Goal: Task Accomplishment & Management: Manage account settings

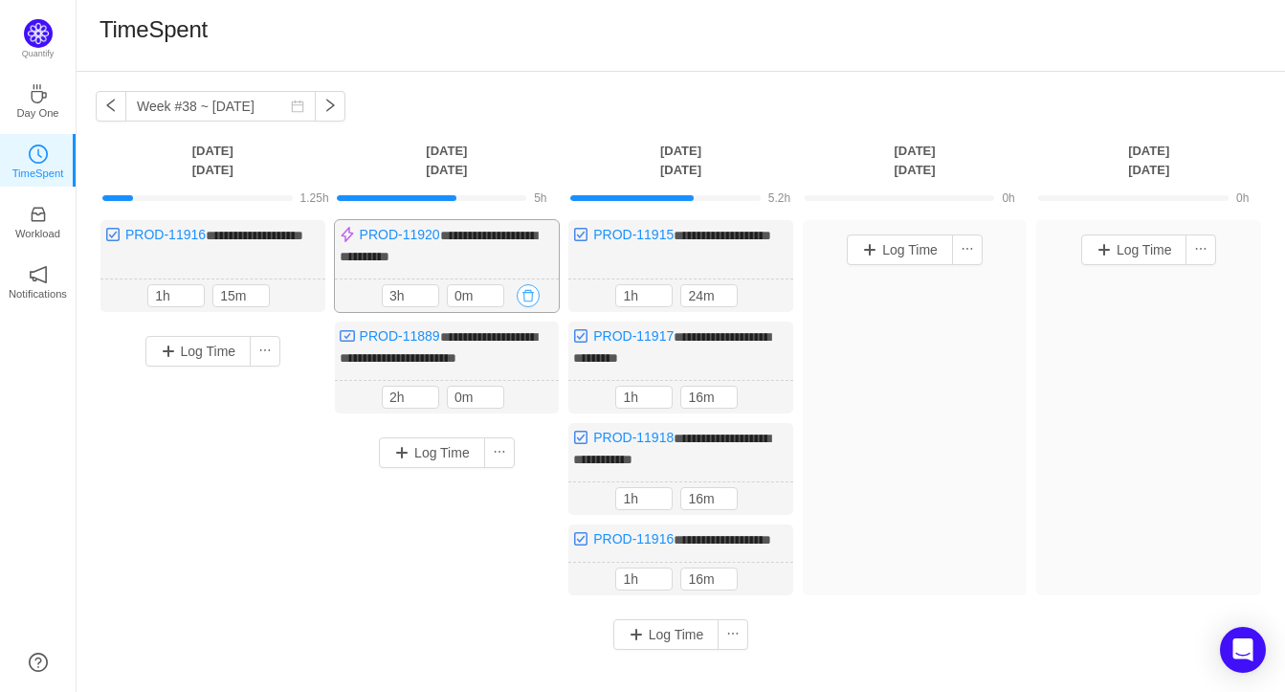
click at [535, 297] on button "button" at bounding box center [528, 295] width 23 height 23
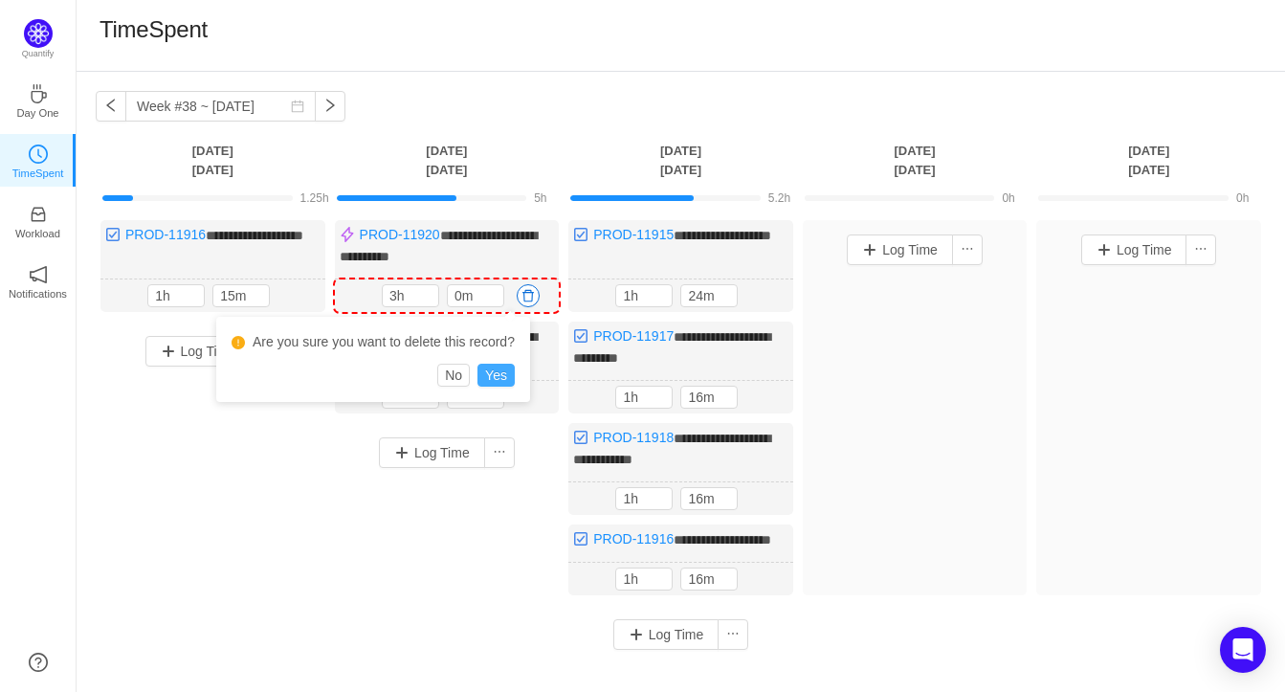
click at [515, 375] on button "Yes" at bounding box center [495, 375] width 37 height 23
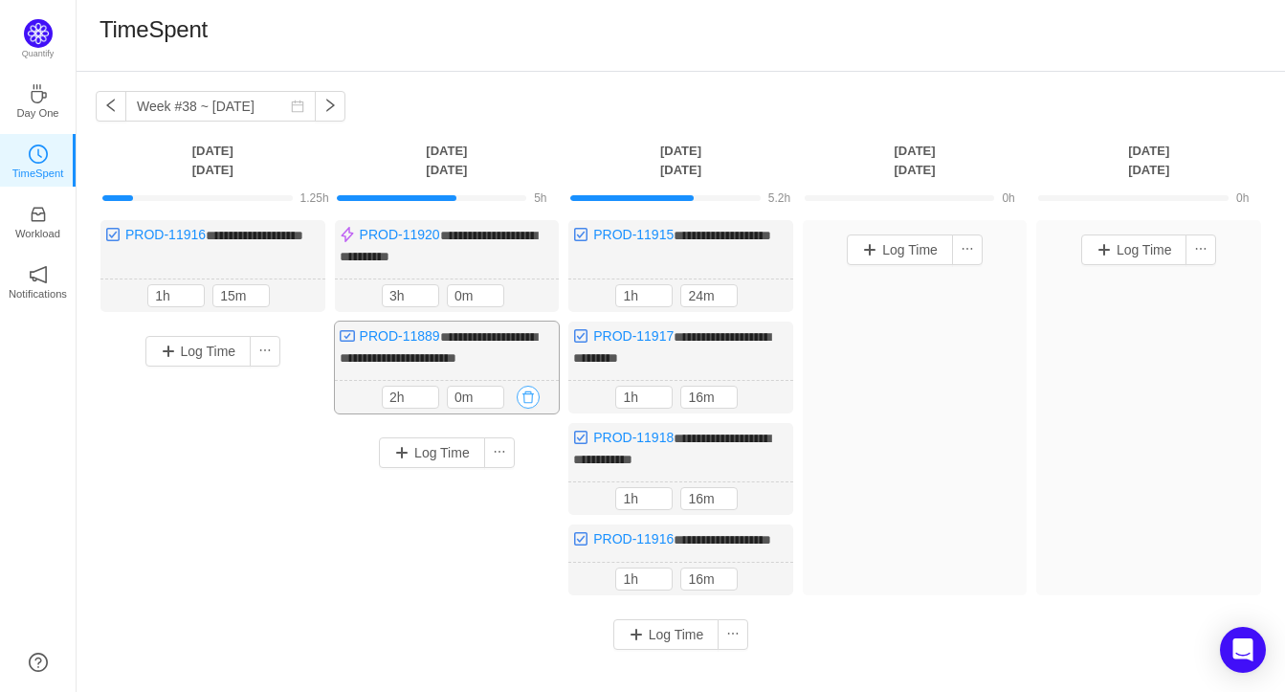
click at [533, 409] on button "button" at bounding box center [528, 397] width 23 height 23
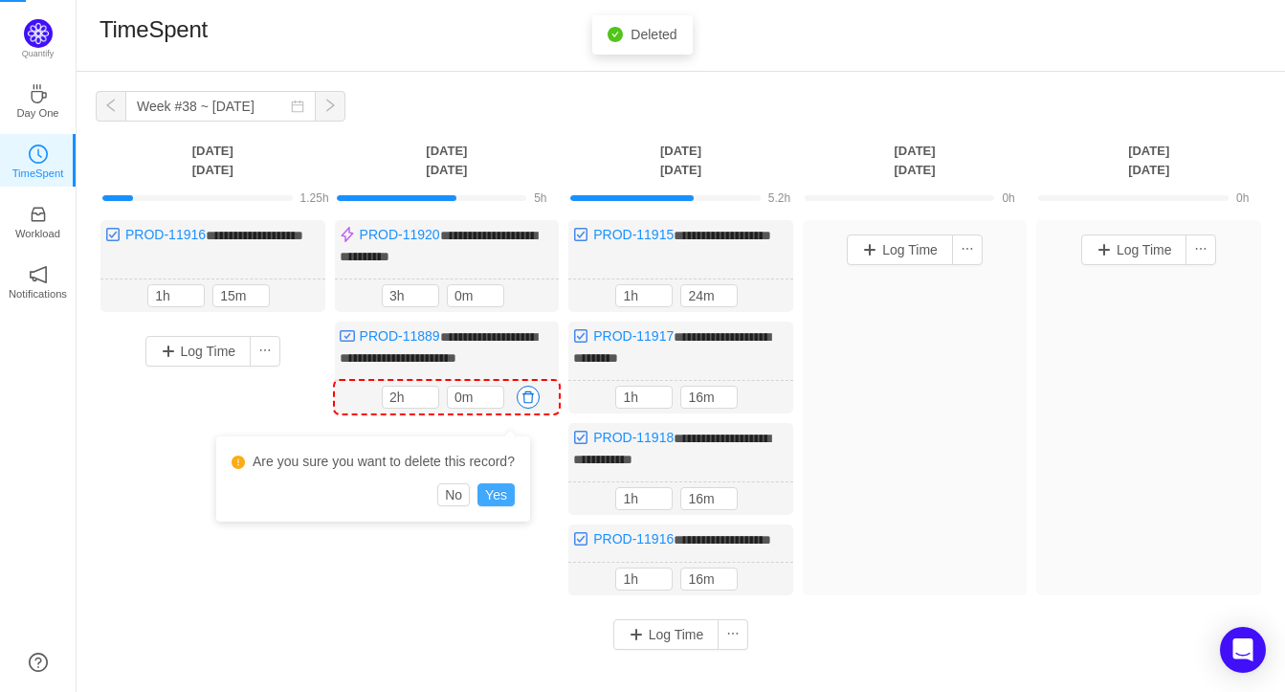
click at [509, 497] on button "Yes" at bounding box center [495, 494] width 37 height 23
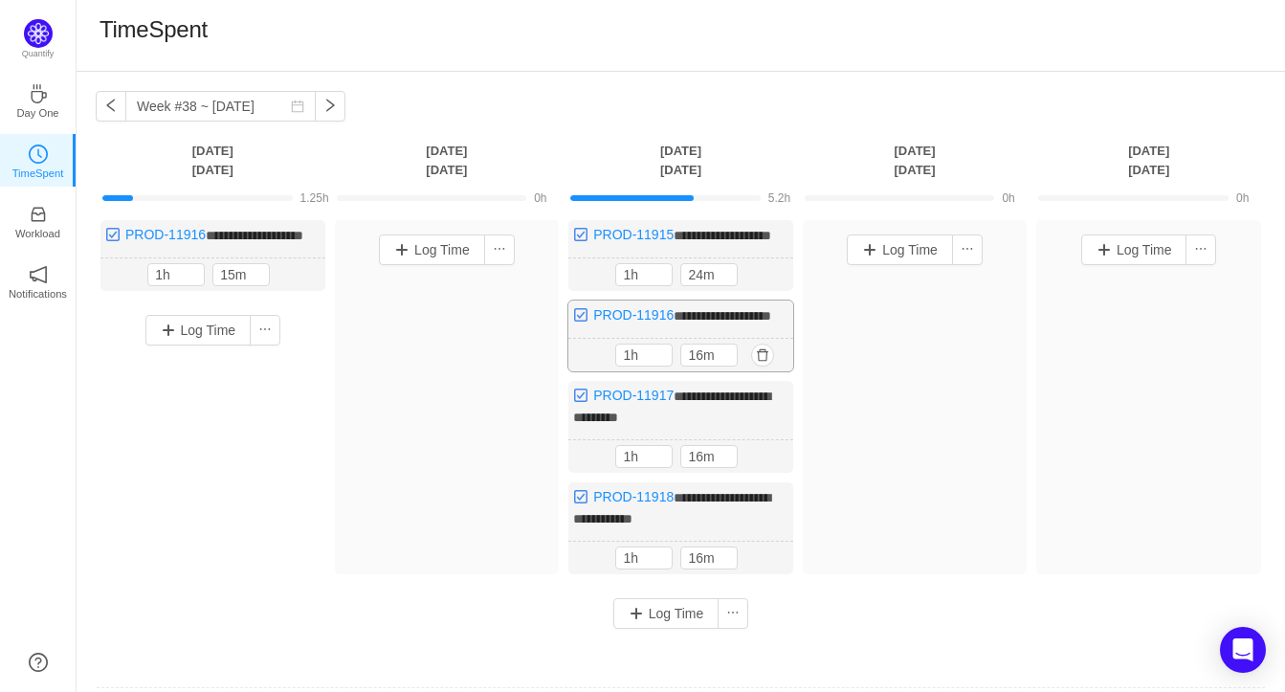
click at [713, 347] on div "**********" at bounding box center [680, 335] width 225 height 71
click at [765, 366] on button "button" at bounding box center [762, 354] width 23 height 23
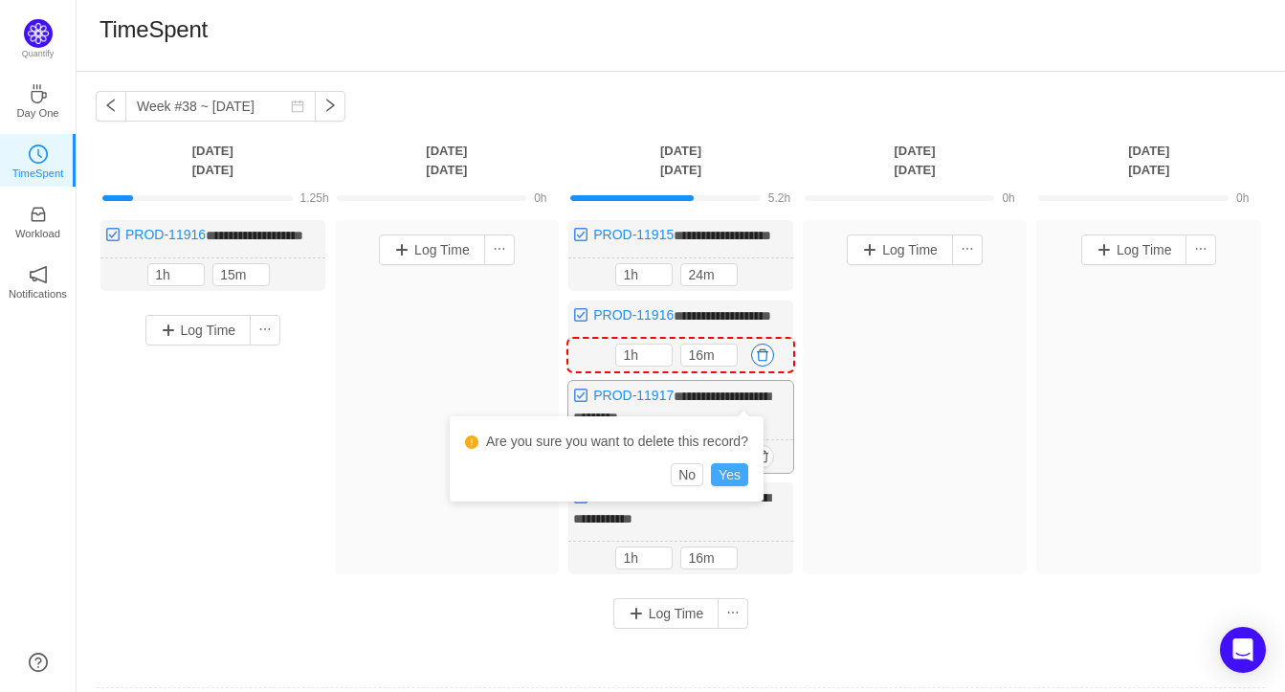
click at [744, 472] on button "Yes" at bounding box center [729, 474] width 37 height 23
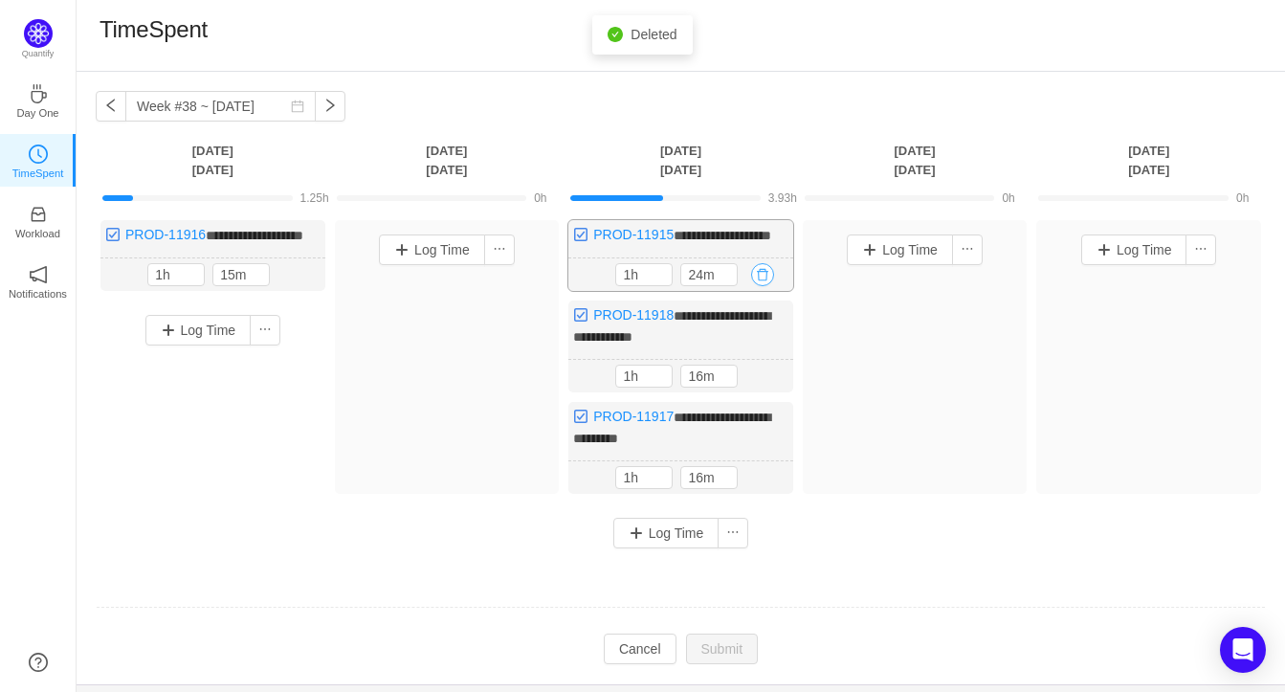
click at [764, 286] on button "button" at bounding box center [762, 274] width 23 height 23
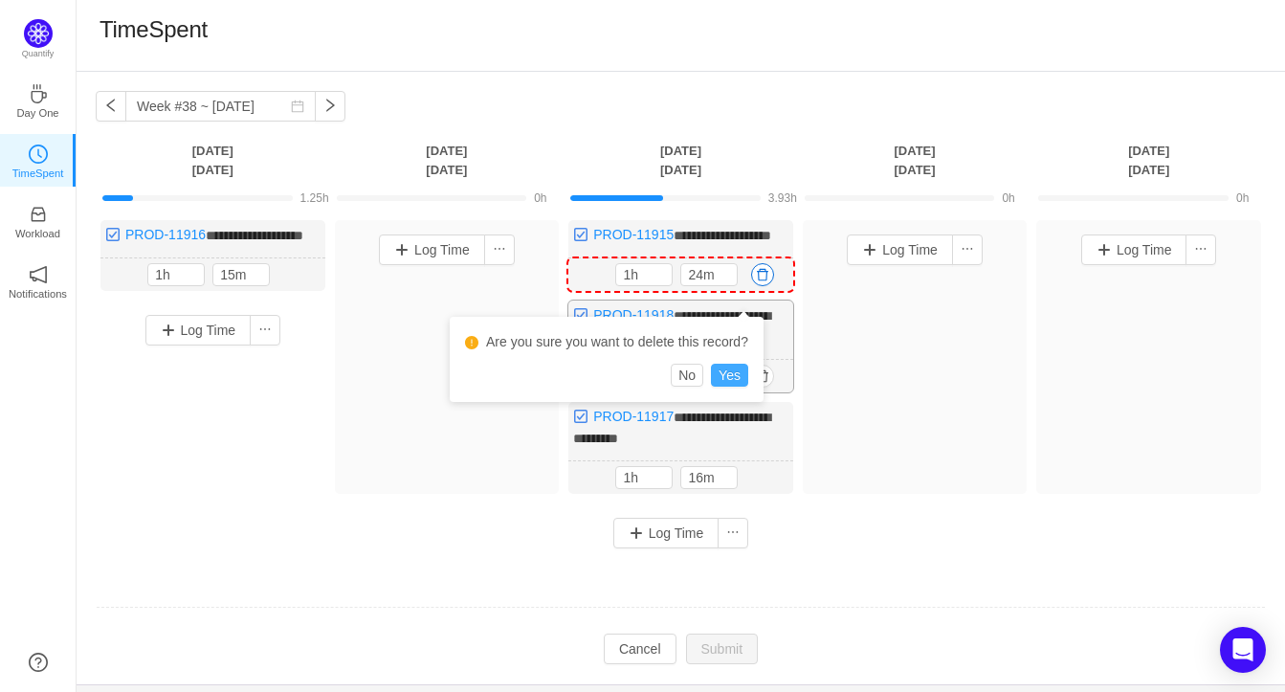
click at [748, 375] on button "Yes" at bounding box center [729, 375] width 37 height 23
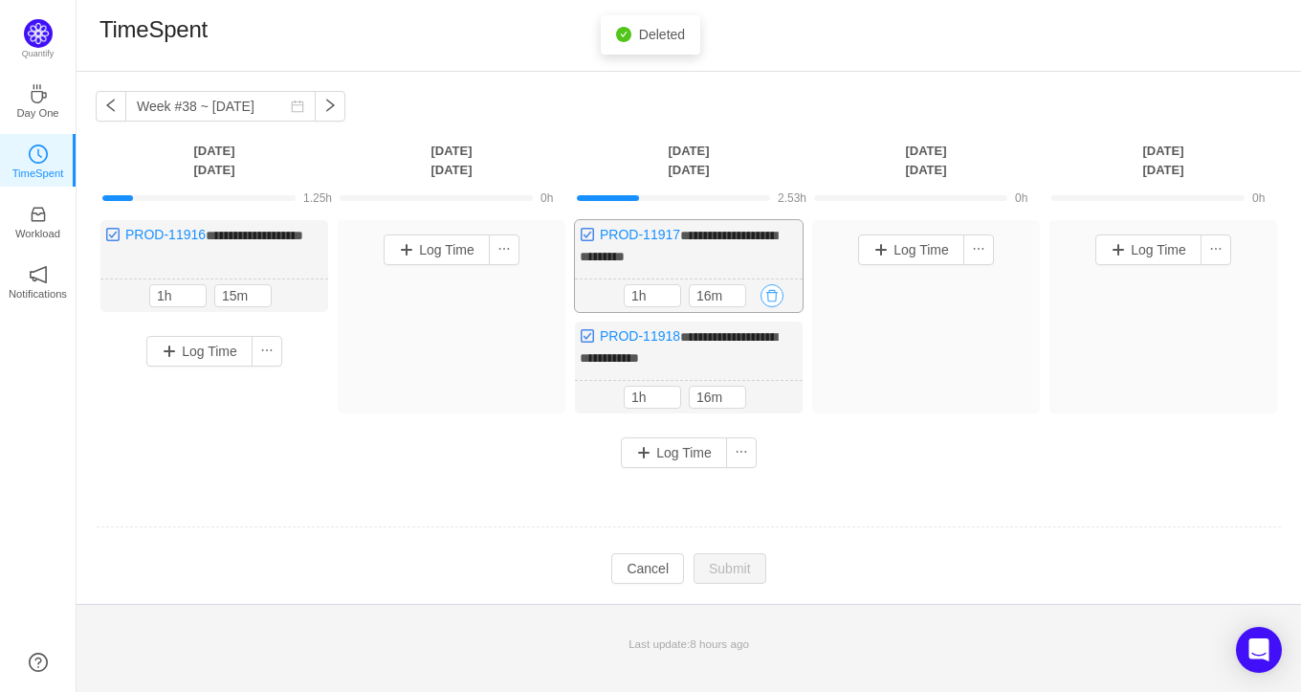
click at [770, 290] on button "button" at bounding box center [772, 295] width 23 height 23
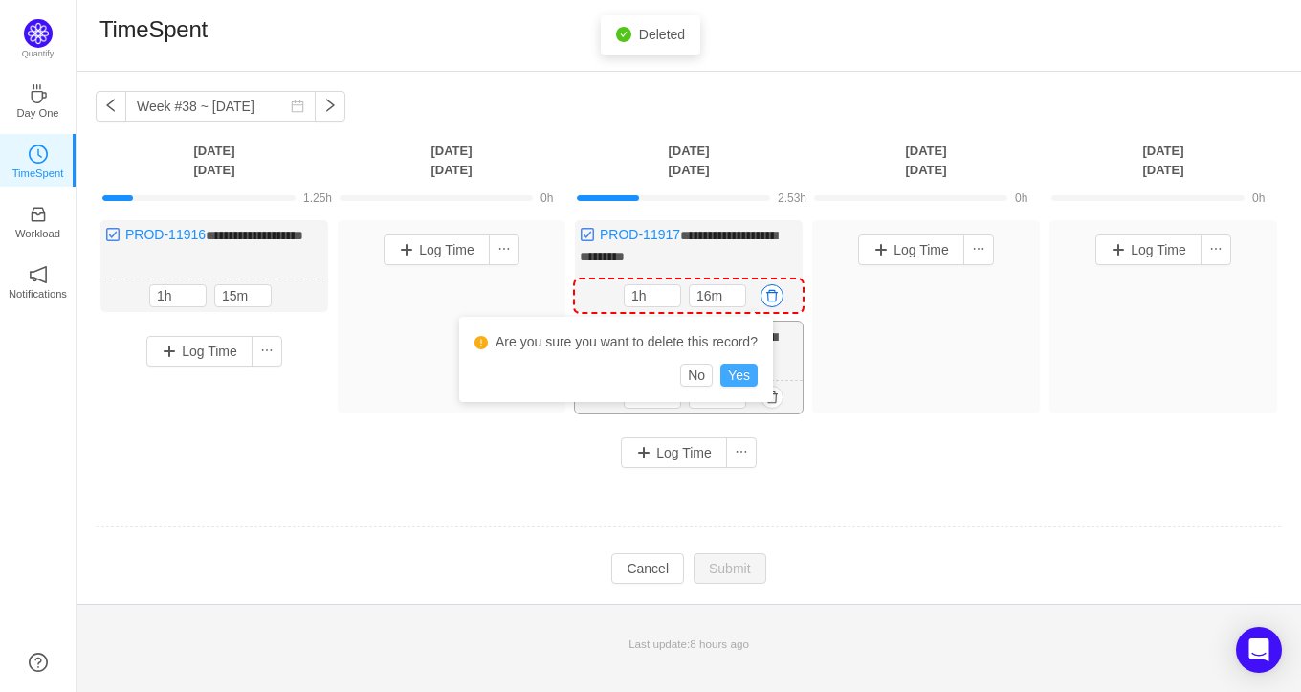
click at [745, 379] on button "Yes" at bounding box center [738, 375] width 37 height 23
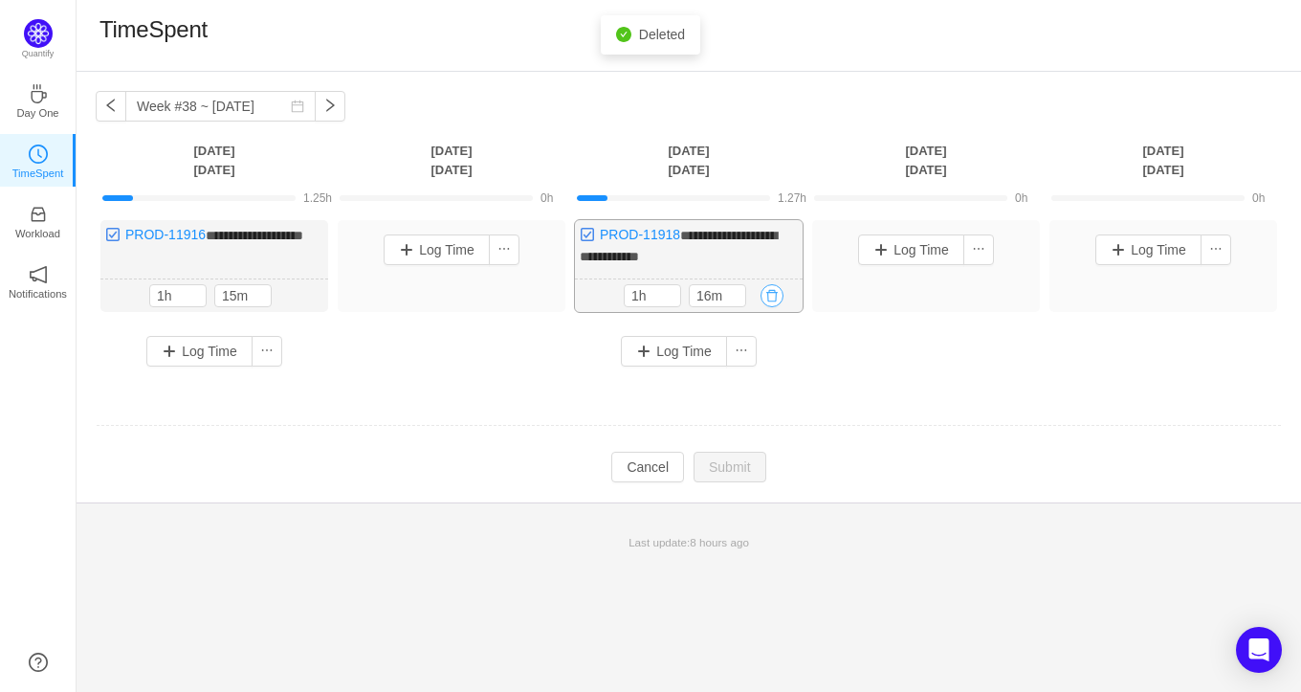
click at [775, 294] on button "button" at bounding box center [772, 295] width 23 height 23
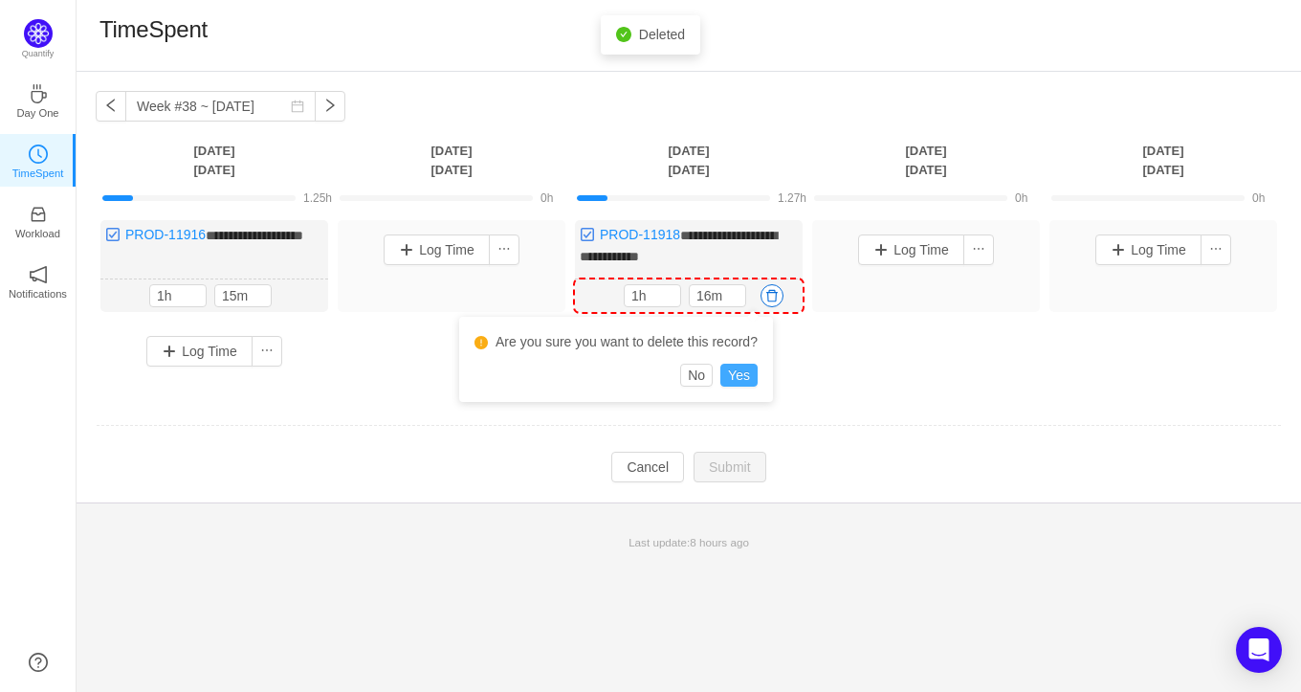
click at [758, 377] on button "Yes" at bounding box center [738, 375] width 37 height 23
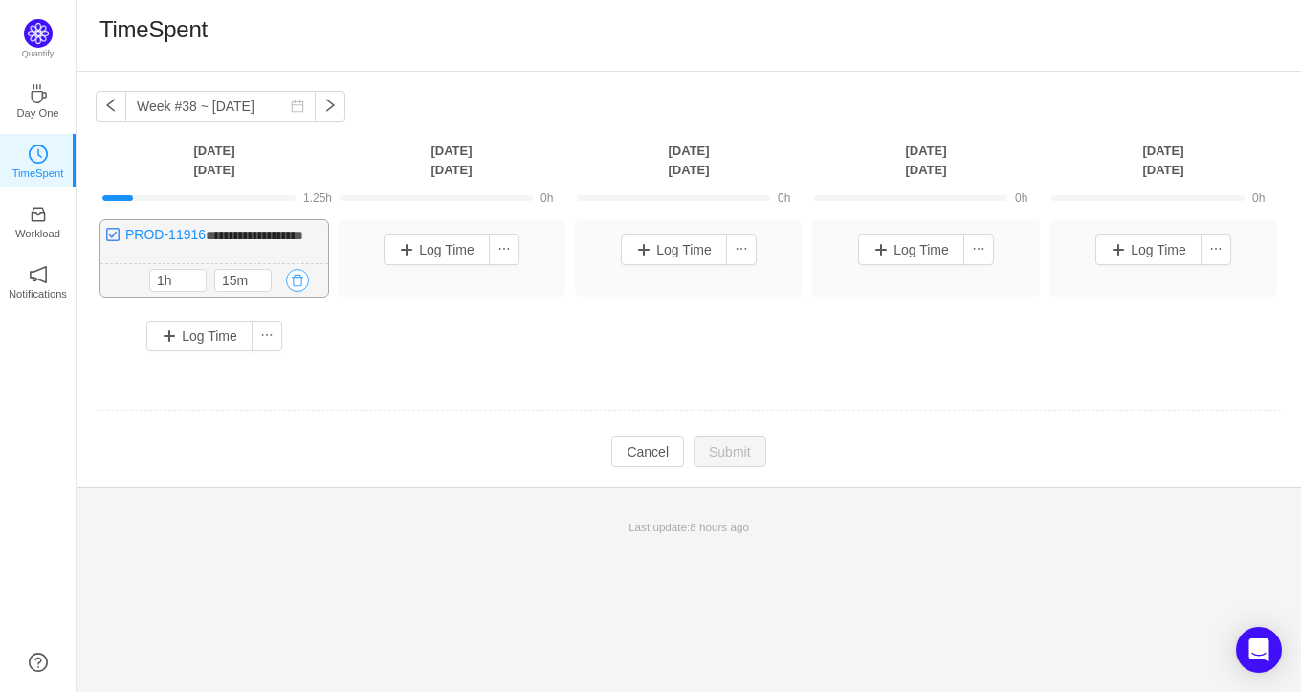
click at [297, 292] on button "button" at bounding box center [297, 280] width 23 height 23
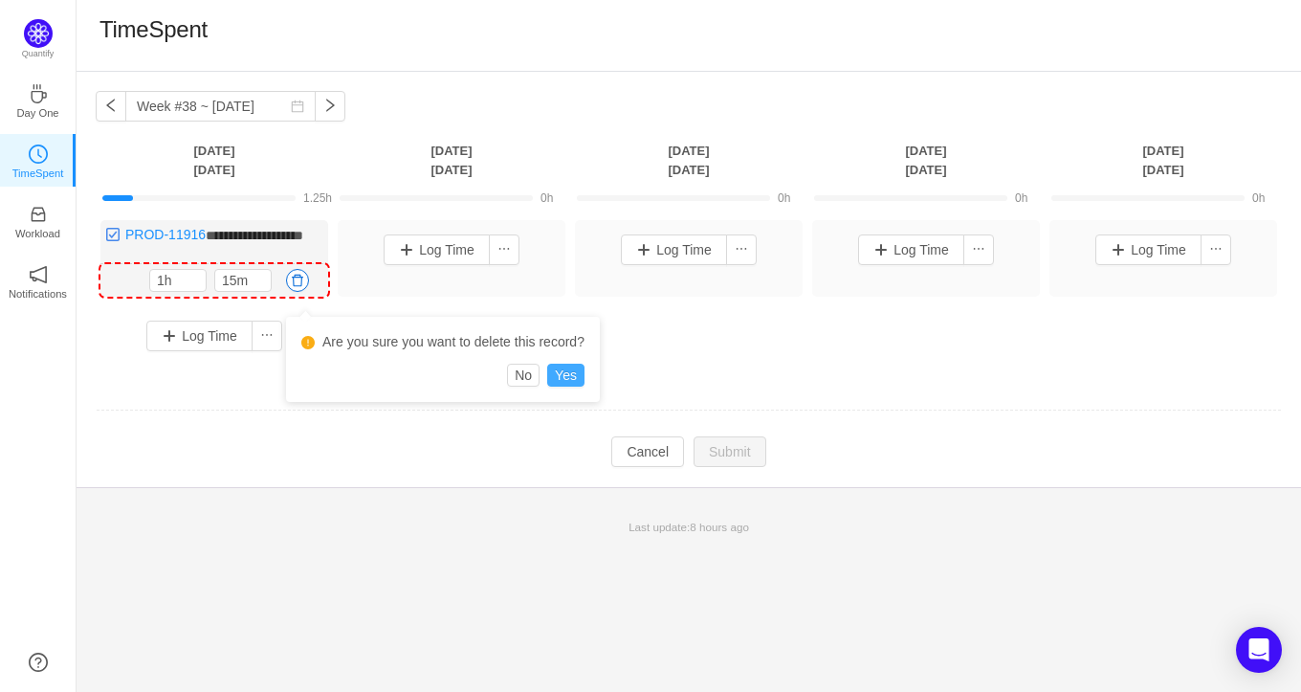
click at [568, 379] on button "Yes" at bounding box center [565, 375] width 37 height 23
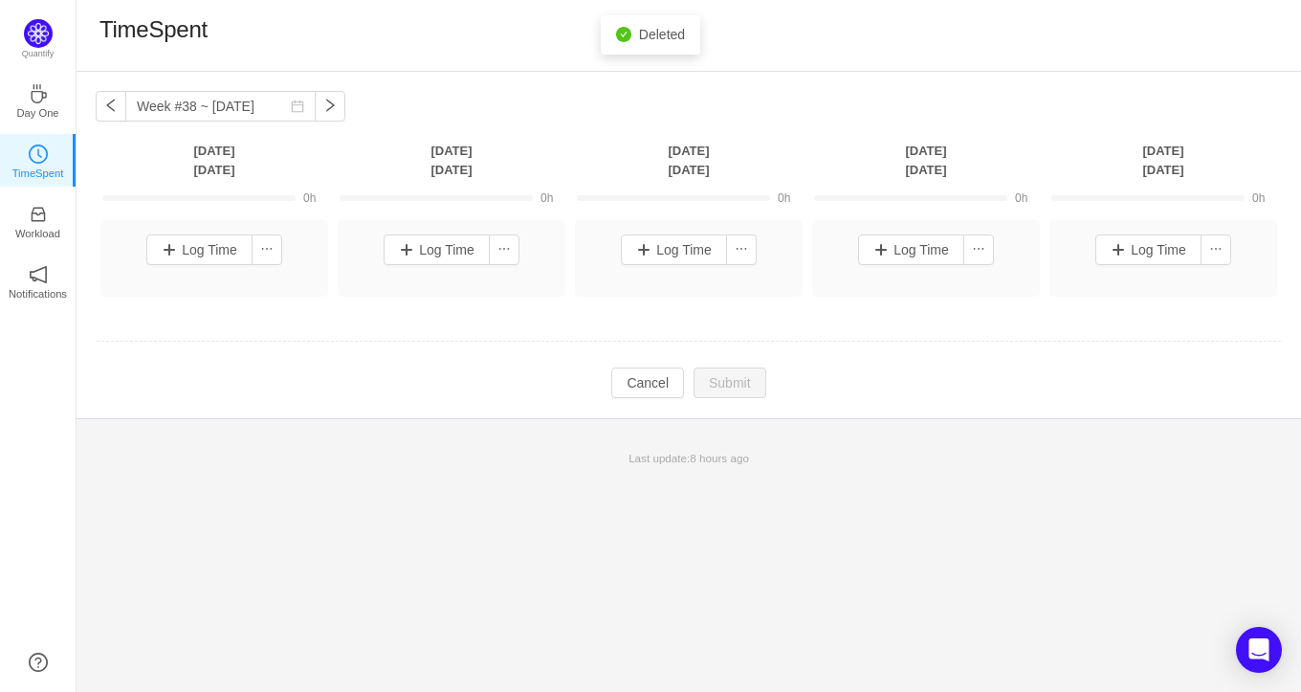
click at [382, 333] on td at bounding box center [689, 342] width 1186 height 49
drag, startPoint x: 641, startPoint y: 384, endPoint x: 538, endPoint y: 310, distance: 126.9
click at [641, 383] on button "Cancel" at bounding box center [647, 382] width 73 height 31
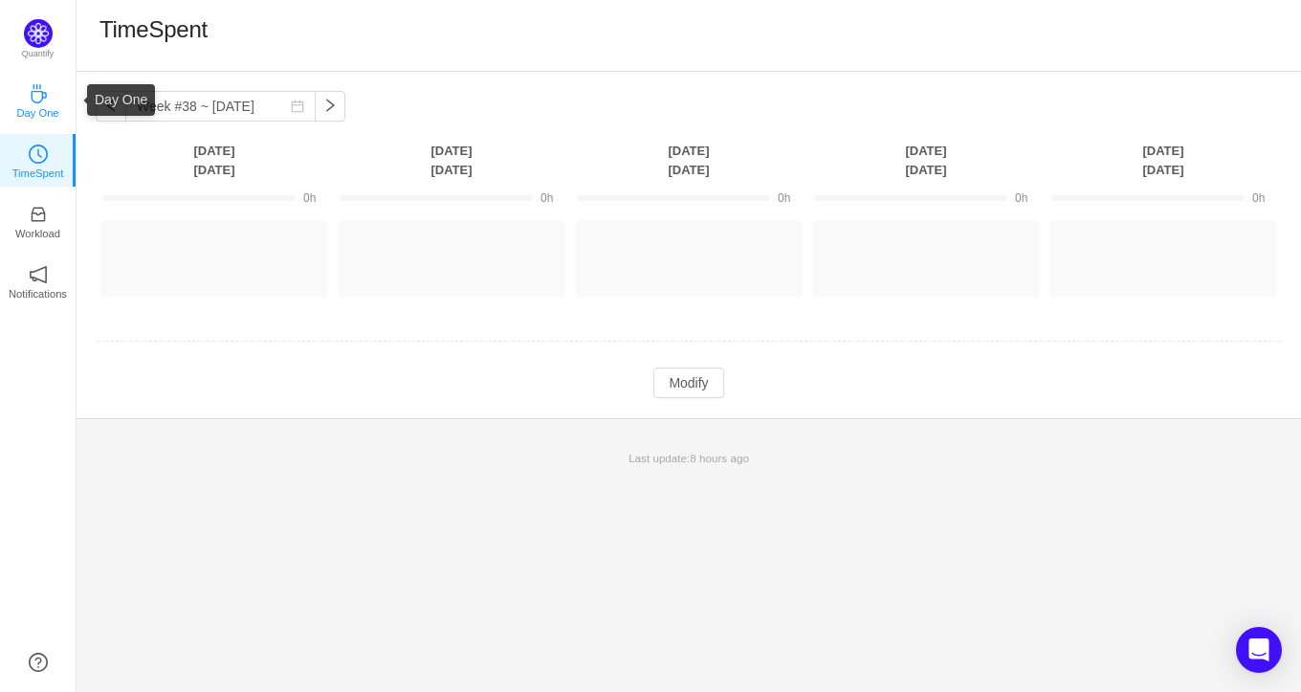
click at [35, 116] on p "Day One" at bounding box center [37, 112] width 42 height 17
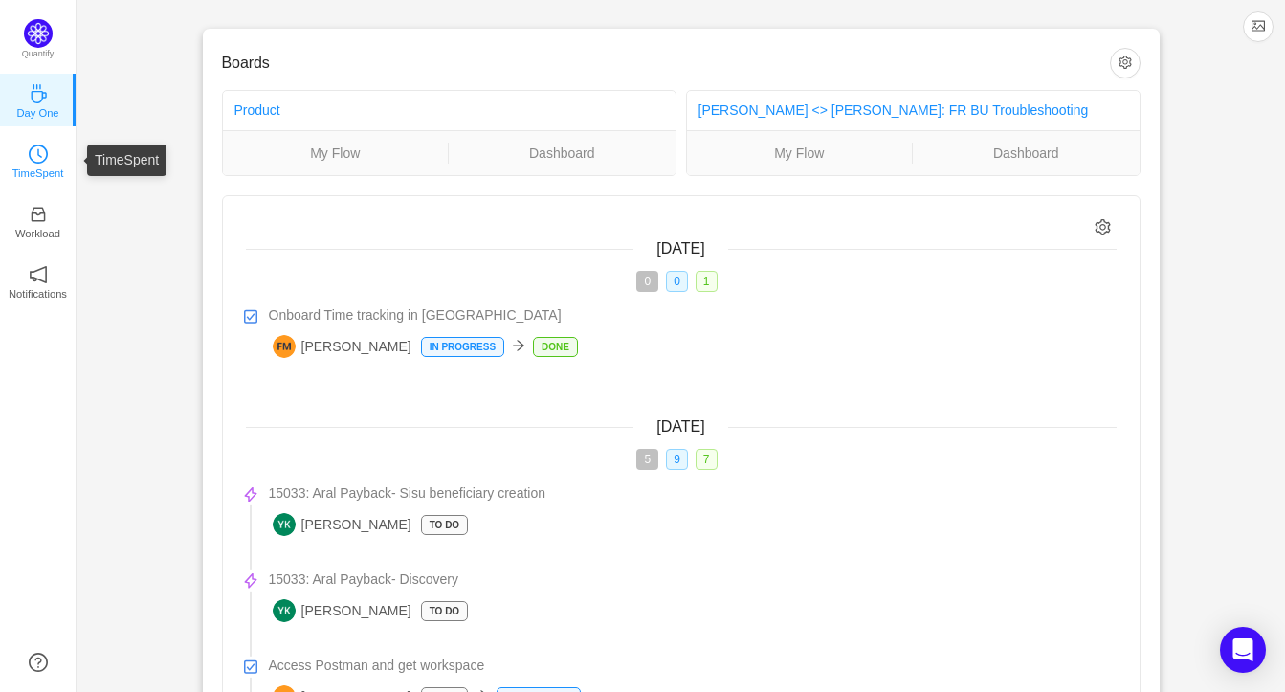
click at [37, 173] on p "TimeSpent" at bounding box center [38, 173] width 52 height 17
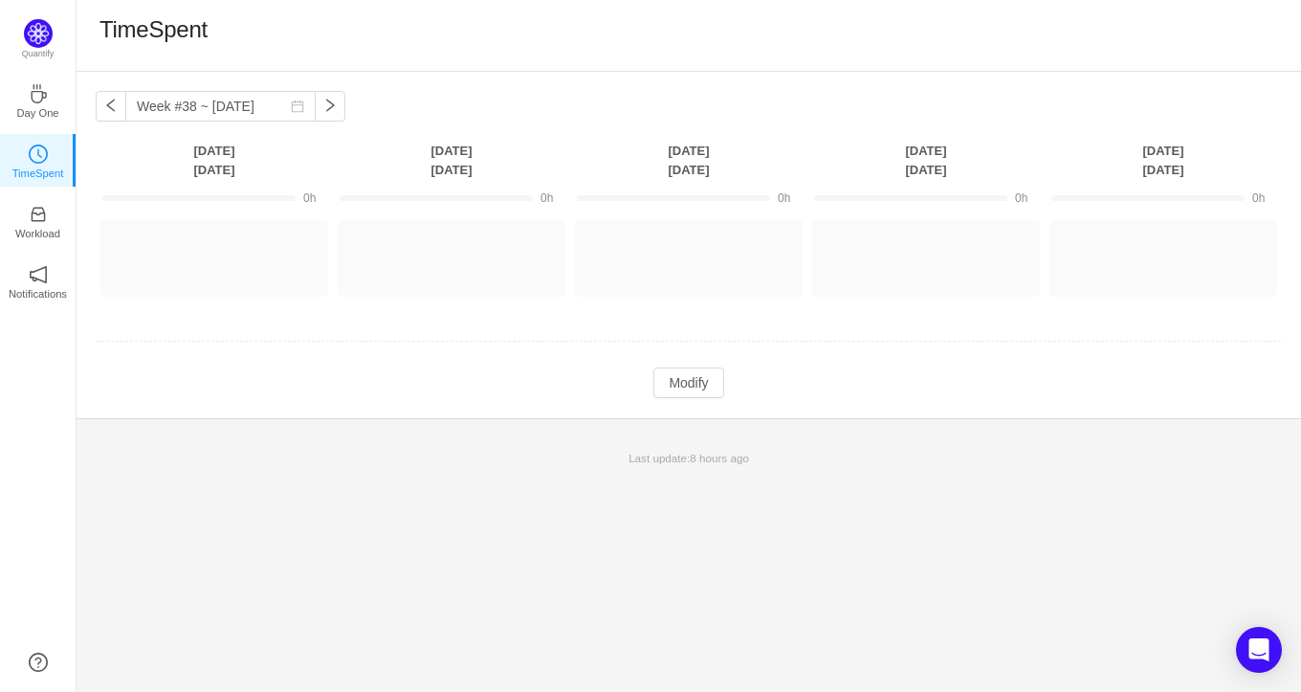
click at [211, 162] on th "[DATE]" at bounding box center [214, 160] width 237 height 39
click at [241, 240] on button "Log Time" at bounding box center [199, 249] width 106 height 31
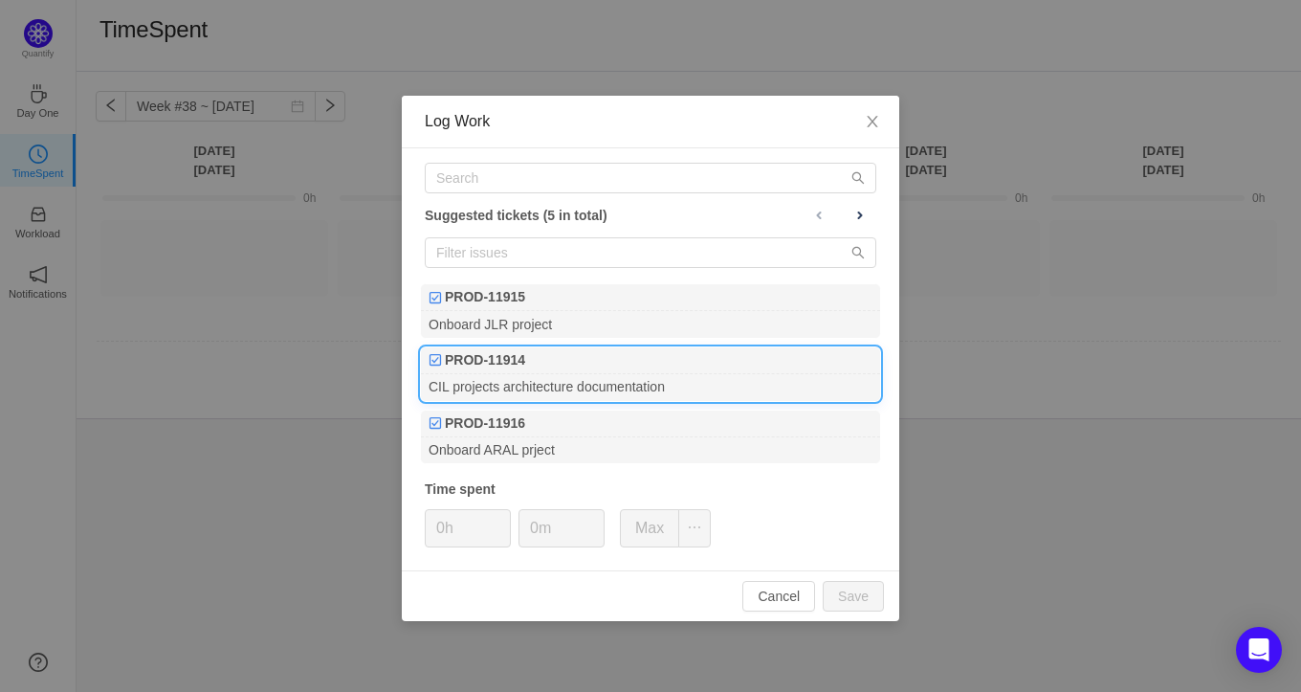
click at [473, 354] on b "PROD-11914" at bounding box center [485, 360] width 80 height 20
drag, startPoint x: 656, startPoint y: 580, endPoint x: 636, endPoint y: 571, distance: 21.9
click at [654, 578] on div "Cancel Save" at bounding box center [650, 595] width 497 height 51
click at [645, 530] on button "Max" at bounding box center [649, 528] width 59 height 38
click at [701, 526] on button "button" at bounding box center [694, 528] width 33 height 38
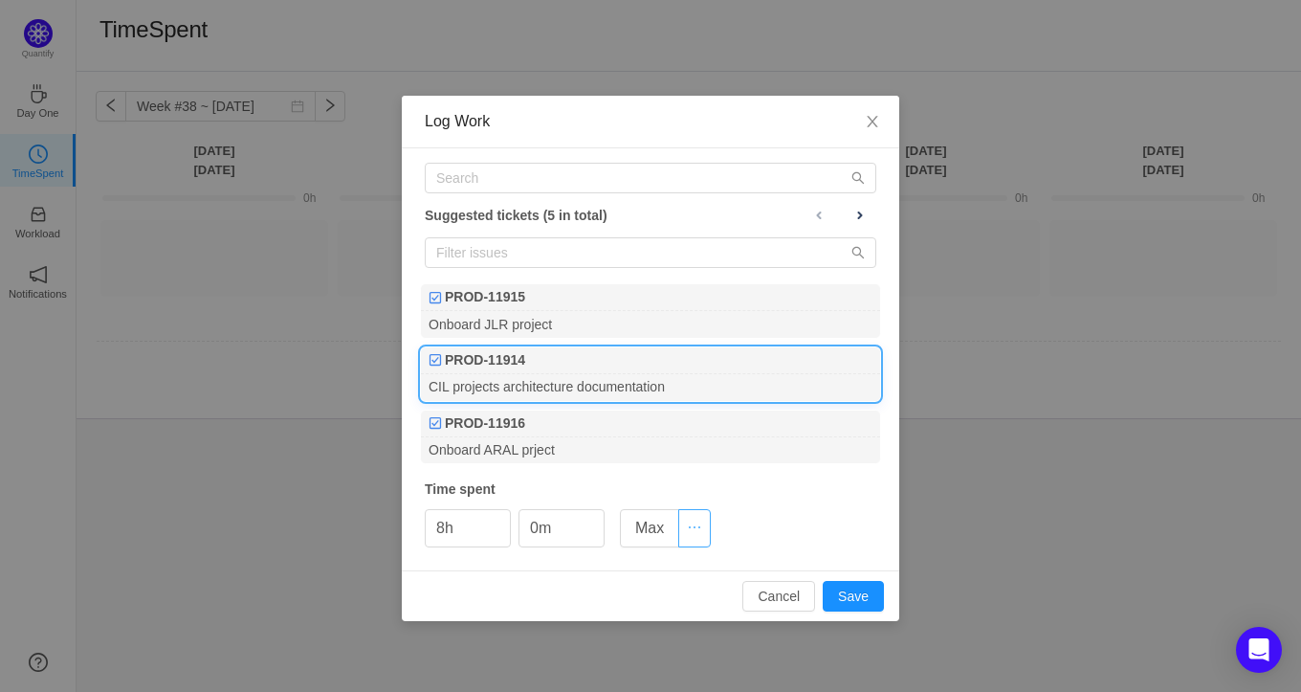
click at [697, 524] on button "button" at bounding box center [694, 528] width 33 height 38
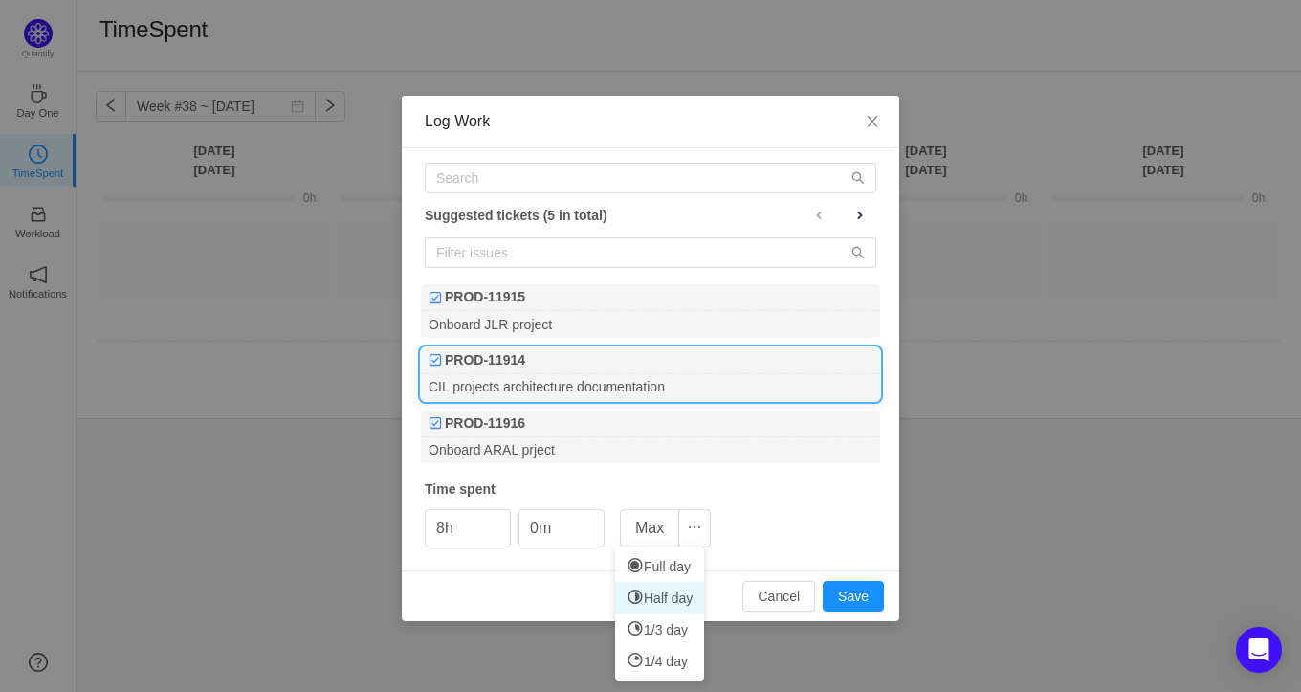
click at [687, 597] on li "Half day" at bounding box center [659, 598] width 89 height 32
drag, startPoint x: 502, startPoint y: 575, endPoint x: 608, endPoint y: 570, distance: 105.3
click at [503, 575] on div "Cancel Save" at bounding box center [650, 595] width 497 height 51
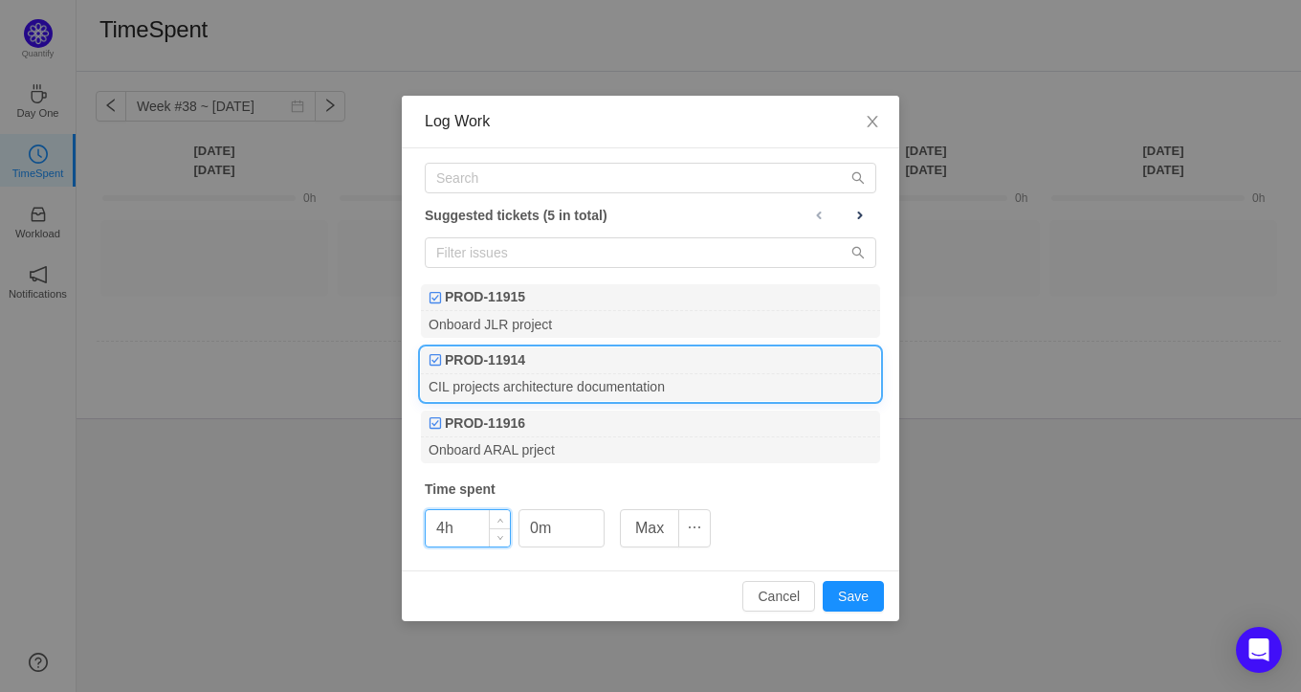
click at [440, 526] on input "4h" at bounding box center [468, 528] width 84 height 36
click at [861, 587] on button "Save" at bounding box center [853, 596] width 61 height 31
type input "0h"
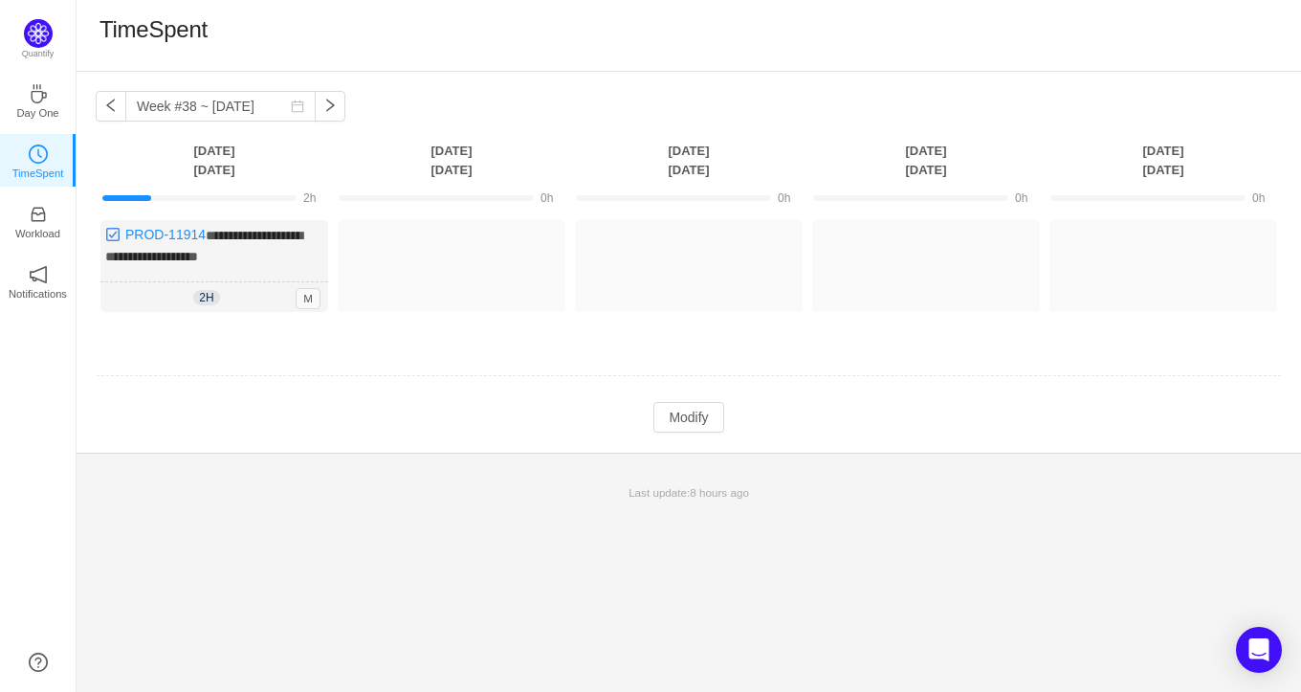
click at [165, 347] on td "**********" at bounding box center [689, 282] width 1186 height 139
click at [680, 422] on button "Modify" at bounding box center [688, 417] width 70 height 31
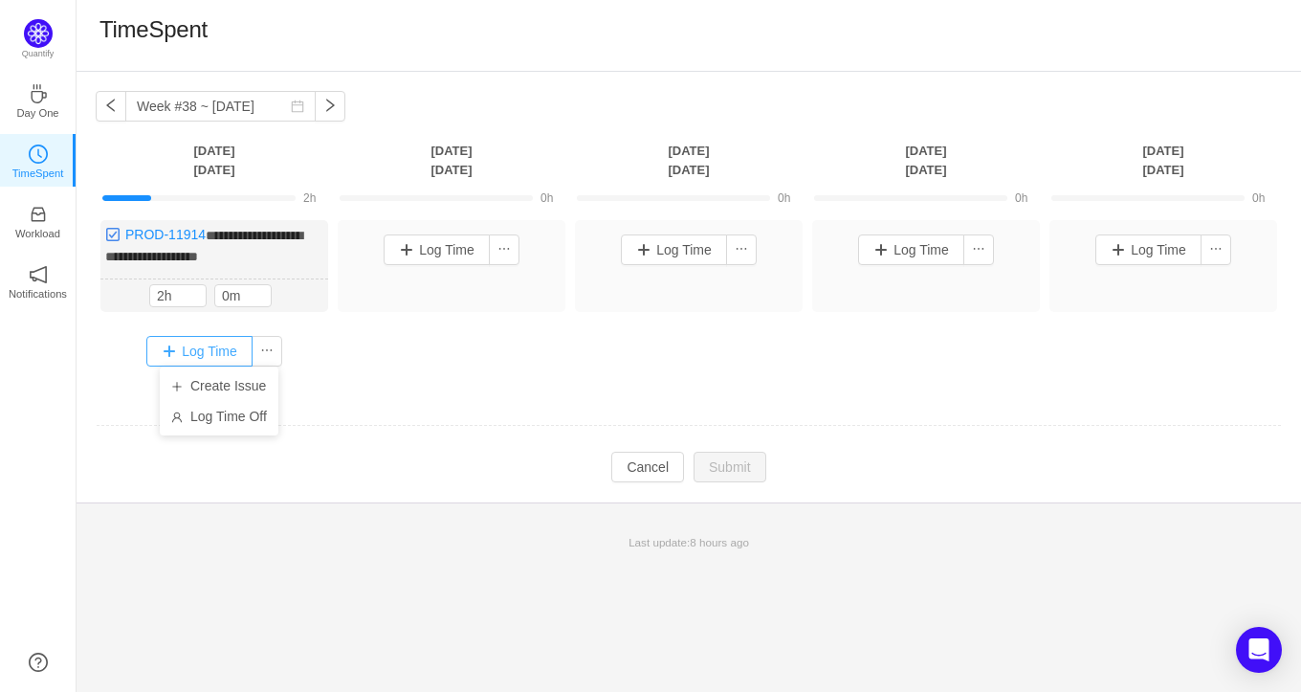
click at [191, 352] on button "Log Time" at bounding box center [199, 351] width 106 height 31
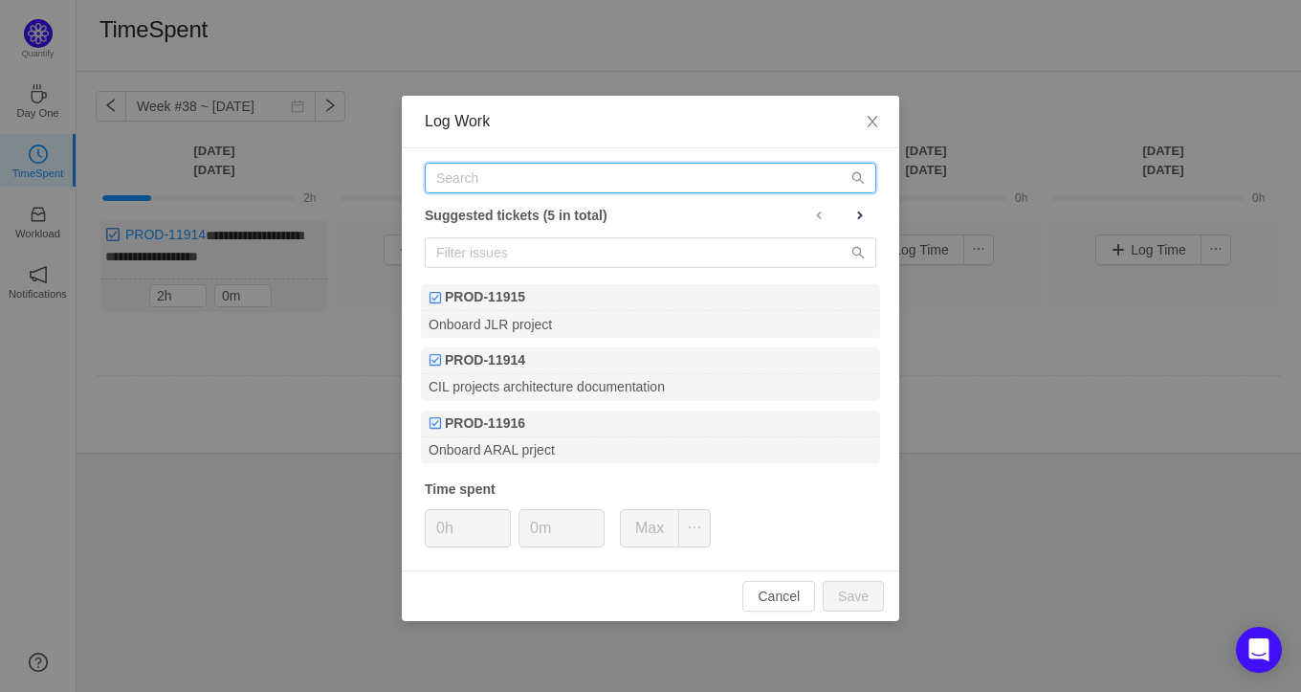
click at [510, 172] on input "text" at bounding box center [651, 178] width 452 height 31
paste input "PROD-11920"
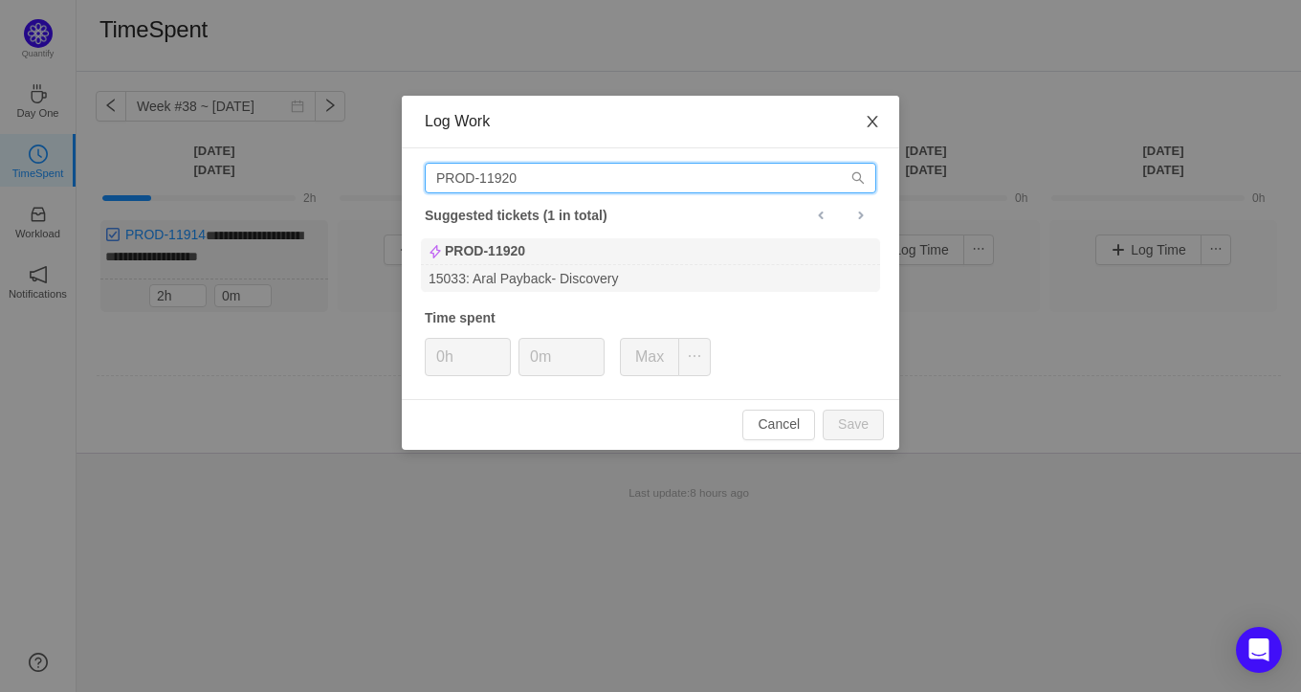
type input "PROD-11920"
click at [869, 115] on icon "icon: close" at bounding box center [872, 121] width 15 height 15
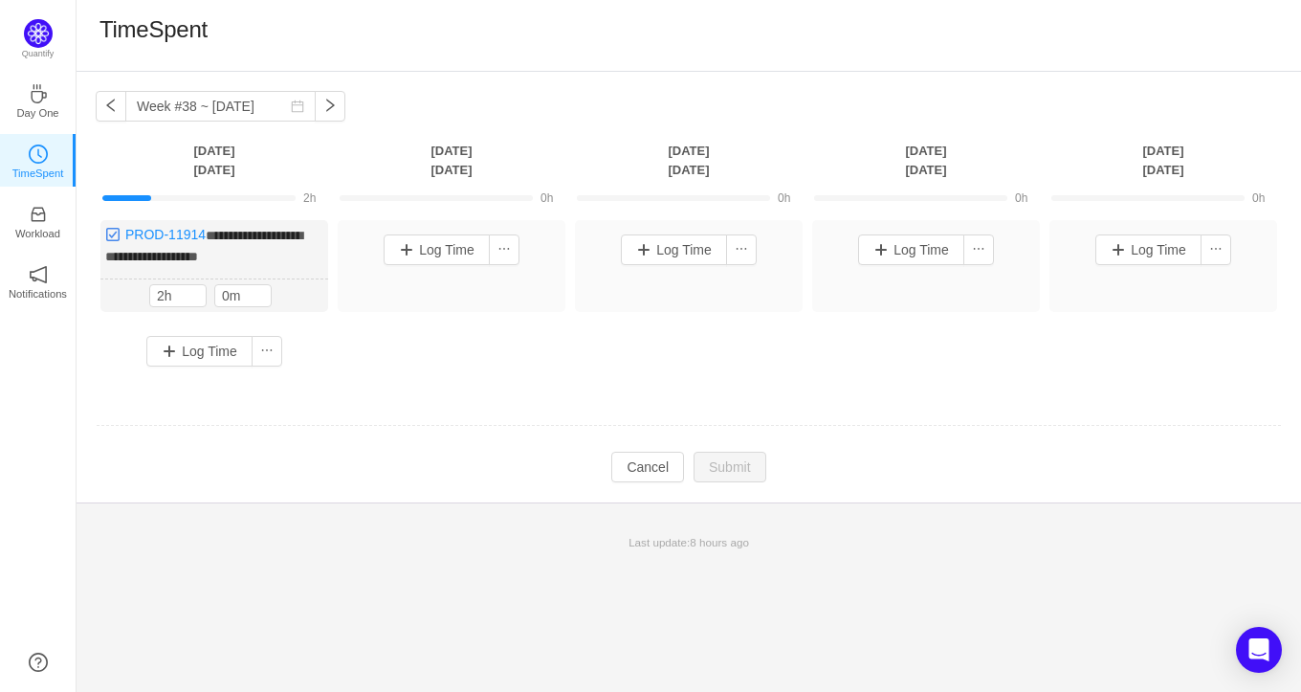
click at [459, 153] on th "[DATE]" at bounding box center [451, 160] width 237 height 39
click at [444, 252] on button "Log Time" at bounding box center [437, 249] width 106 height 31
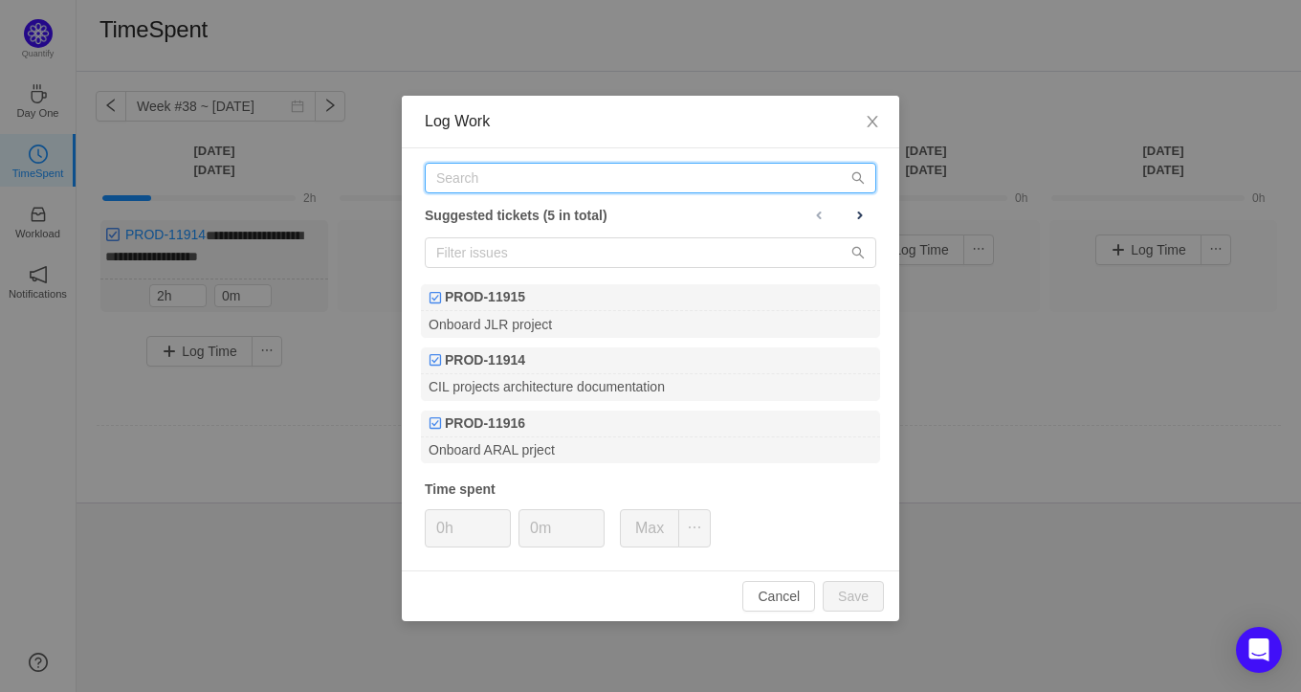
click at [563, 173] on input "text" at bounding box center [651, 178] width 452 height 31
paste input "PROD-11920"
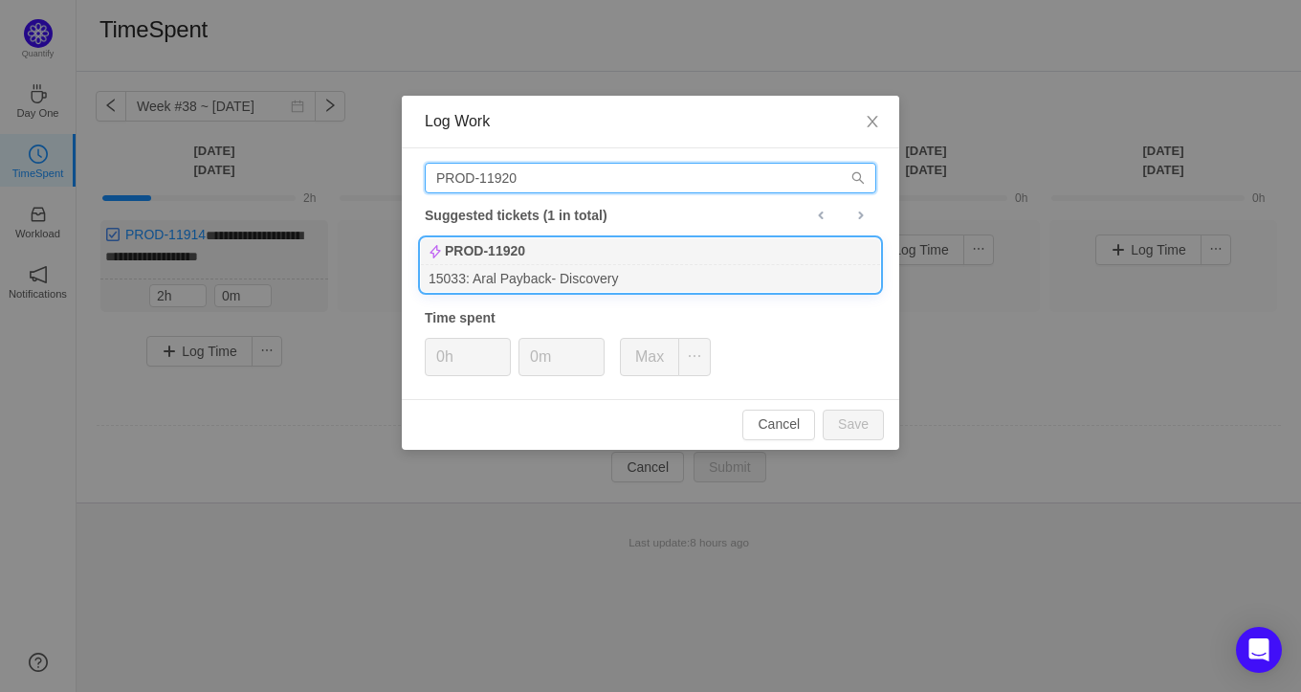
type input "PROD-11920"
click at [610, 265] on div "15033: Aral Payback- Discovery" at bounding box center [650, 278] width 459 height 26
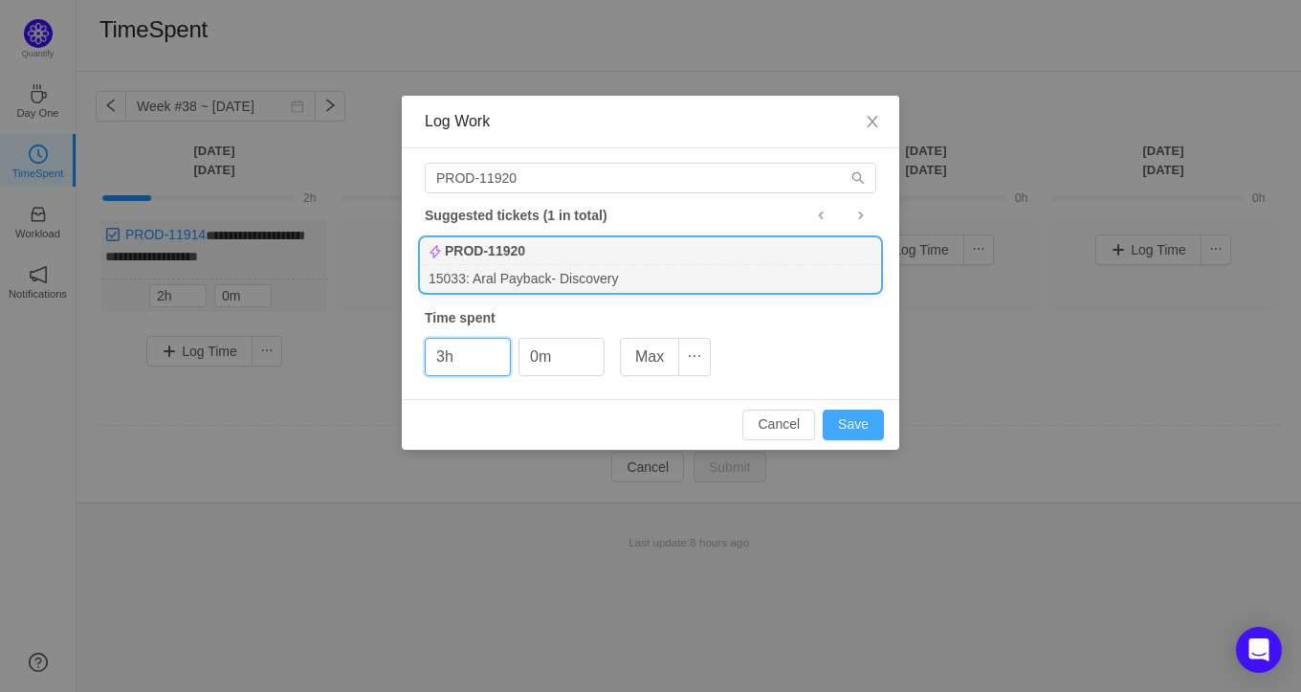
click at [868, 428] on button "Save" at bounding box center [853, 424] width 61 height 31
type input "0h"
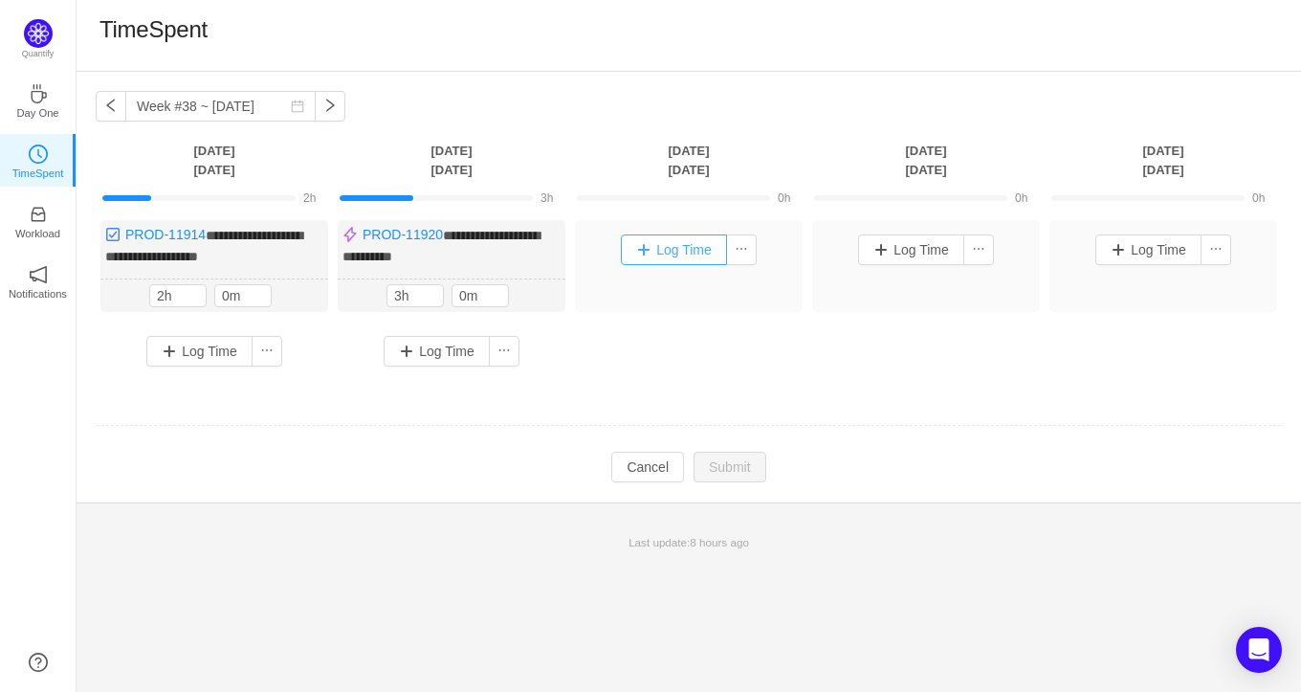
click at [677, 254] on button "Log Time" at bounding box center [674, 249] width 106 height 31
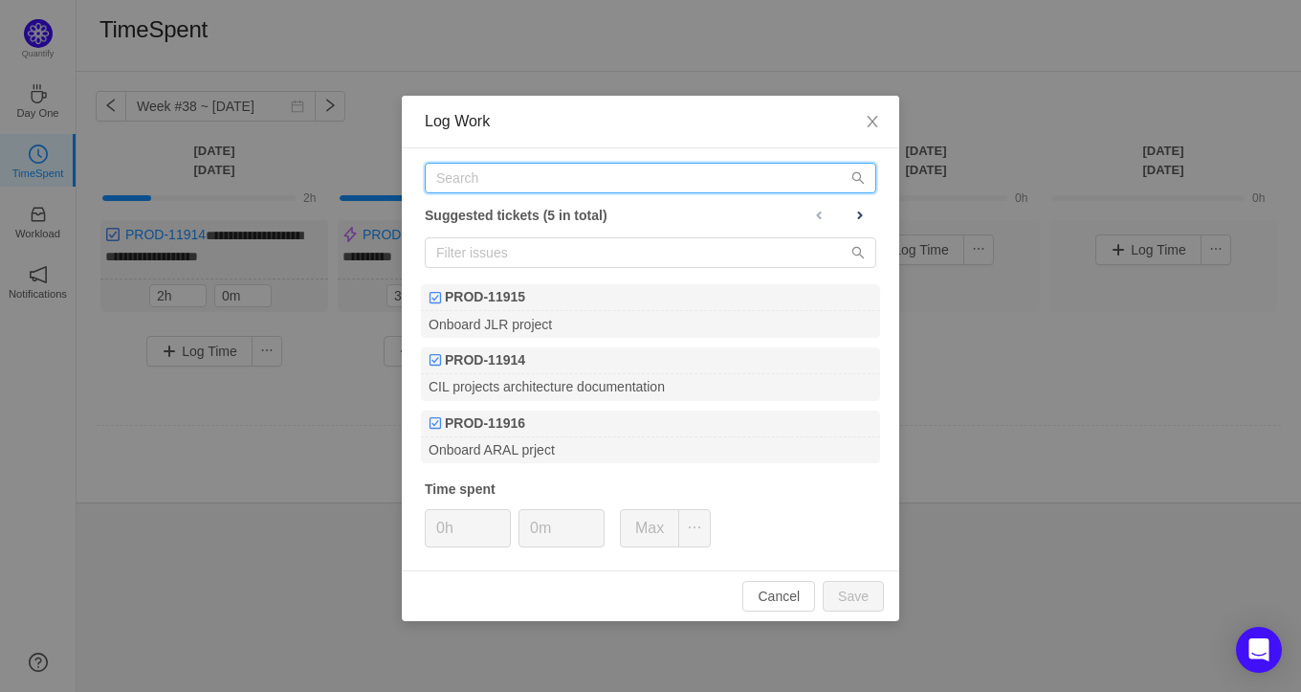
click at [587, 184] on input "text" at bounding box center [651, 178] width 452 height 31
paste input "PROD-11921"
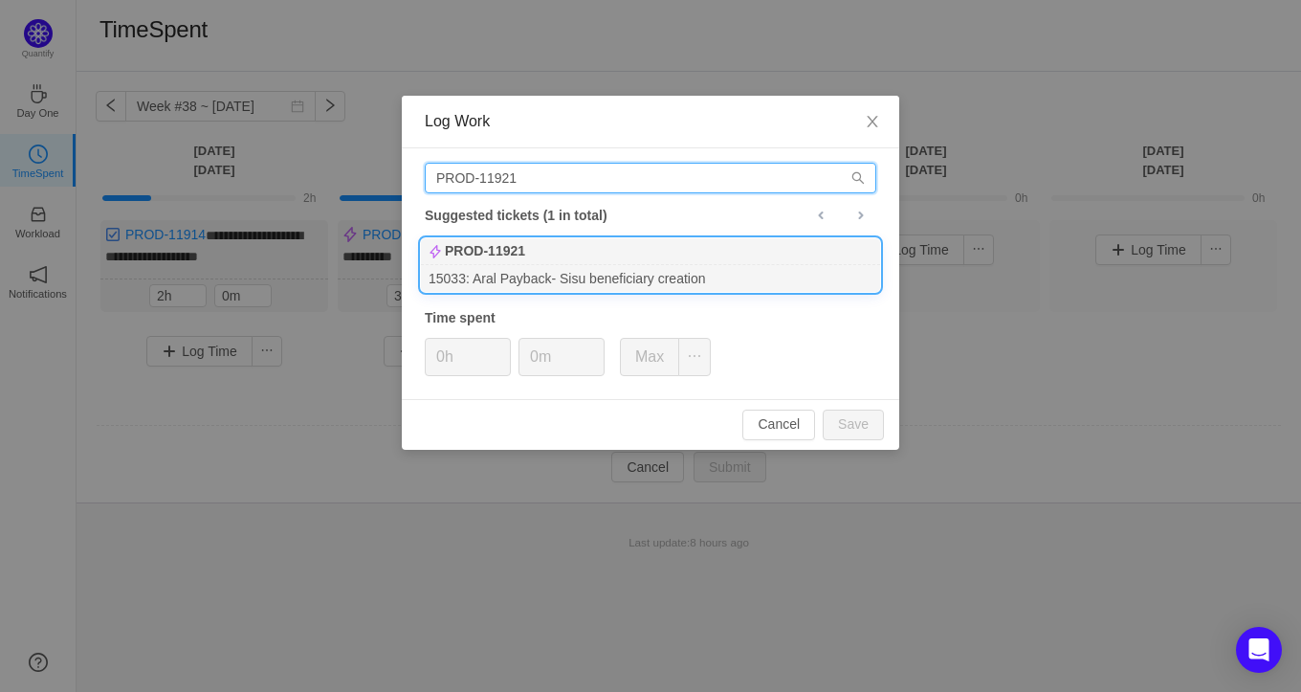
type input "PROD-11921"
click at [595, 276] on div "15033: Aral Payback- Sisu beneficiary creation" at bounding box center [650, 278] width 459 height 26
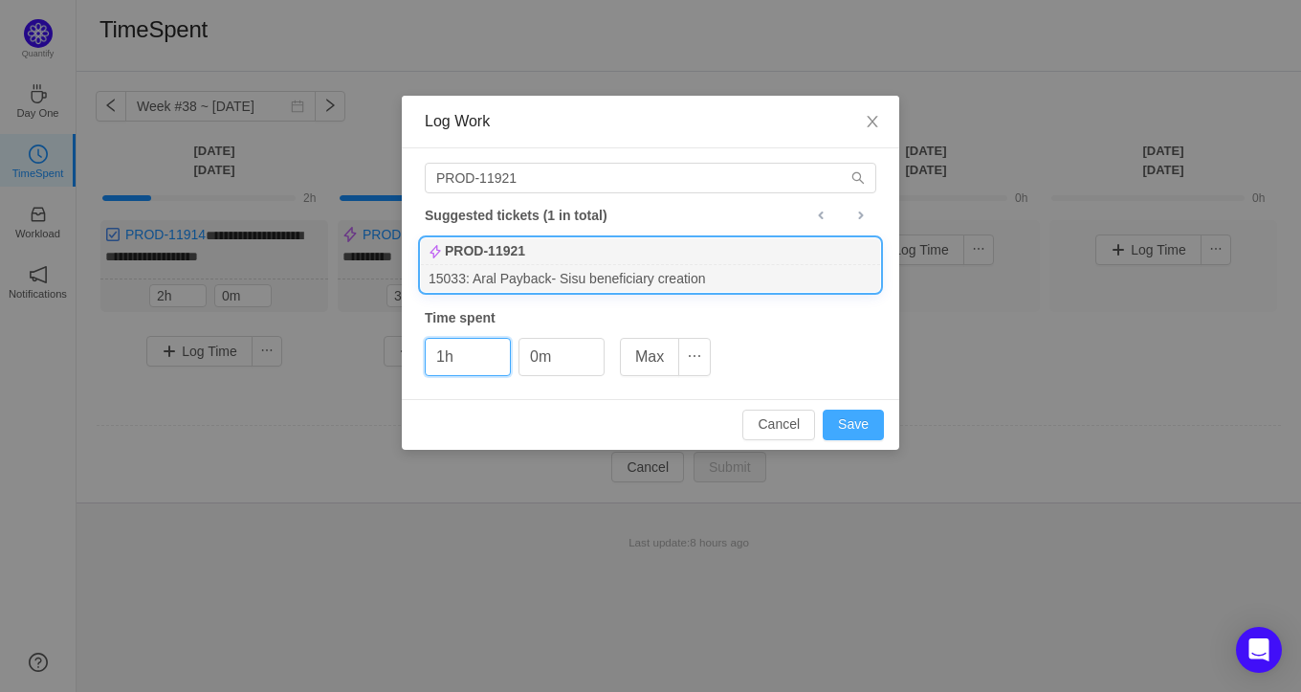
click at [865, 424] on button "Save" at bounding box center [853, 424] width 61 height 31
type input "0h"
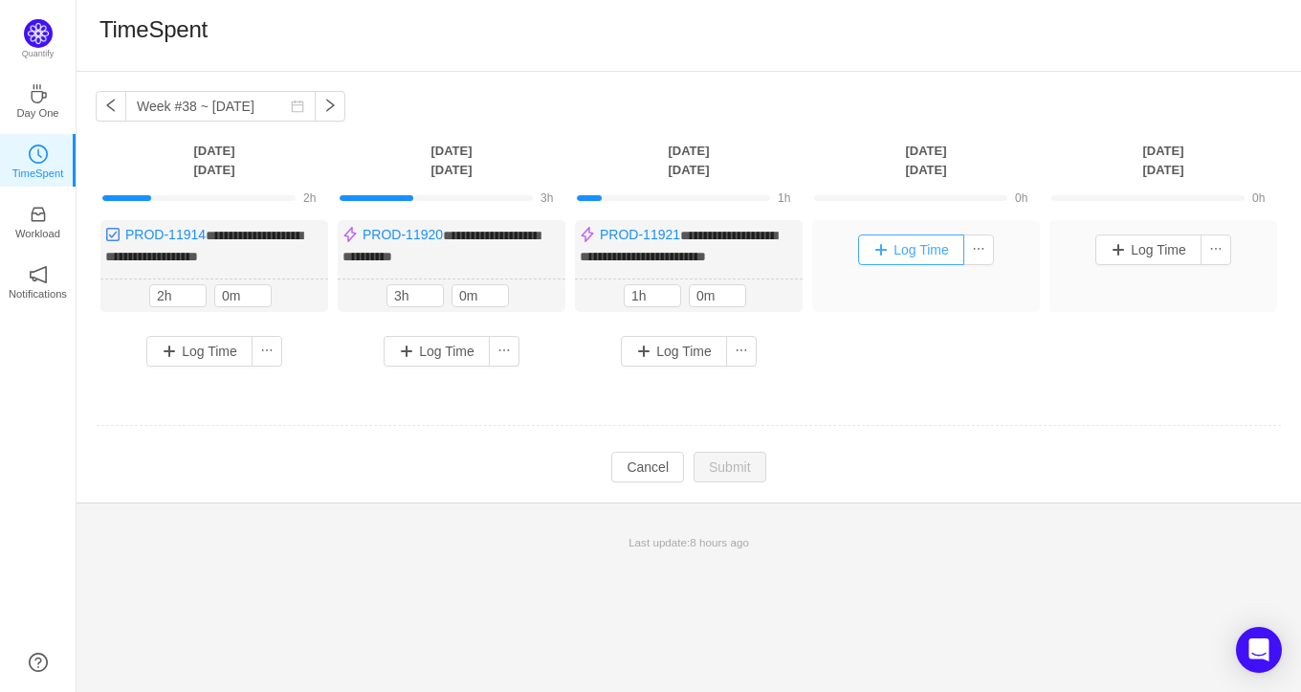
click at [923, 254] on button "Log Time" at bounding box center [911, 249] width 106 height 31
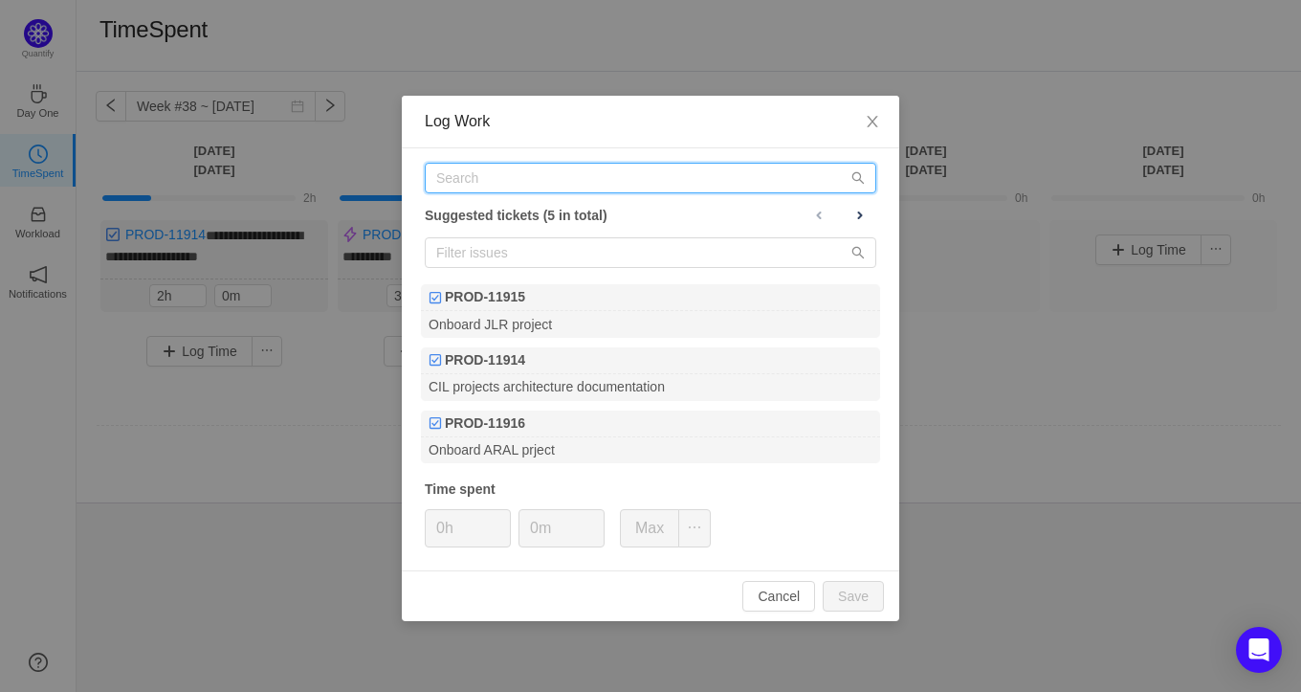
click at [563, 177] on input "text" at bounding box center [651, 178] width 452 height 31
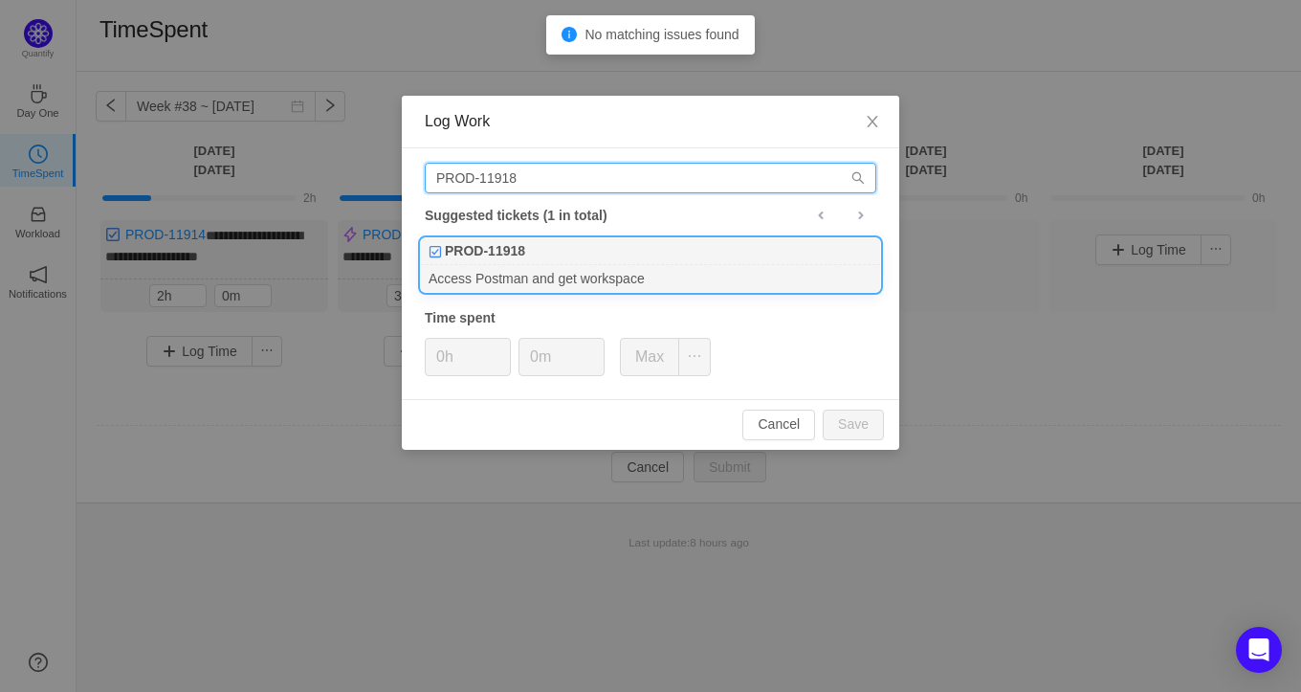
type input "PROD-11918"
click at [660, 272] on div "Access Postman and get workspace" at bounding box center [650, 278] width 459 height 26
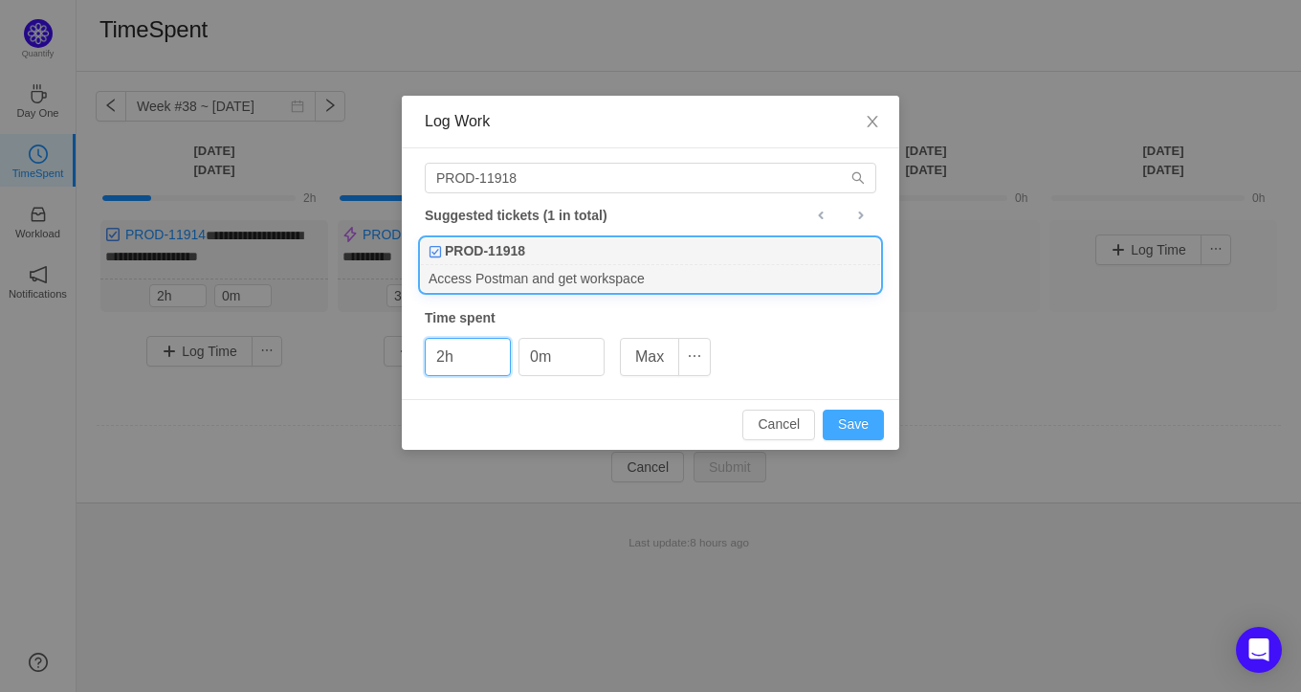
click at [852, 425] on button "Save" at bounding box center [853, 424] width 61 height 31
type input "0h"
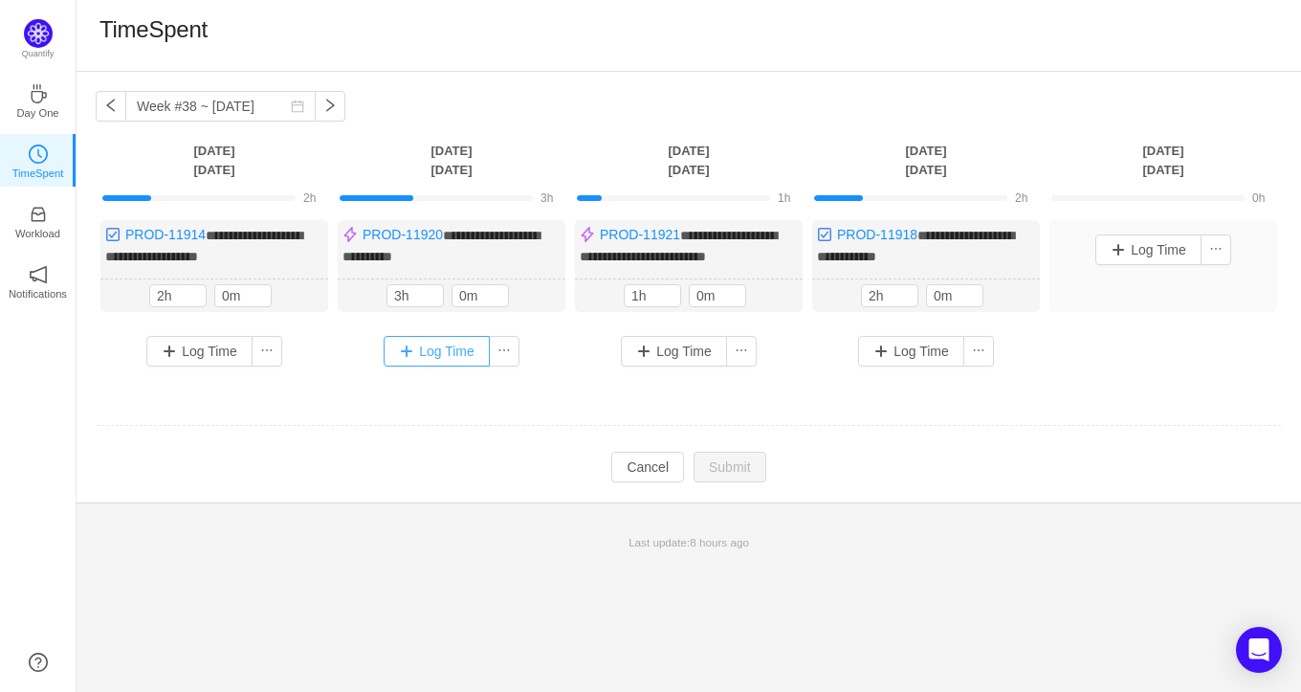
click at [431, 358] on button "Log Time" at bounding box center [437, 351] width 106 height 31
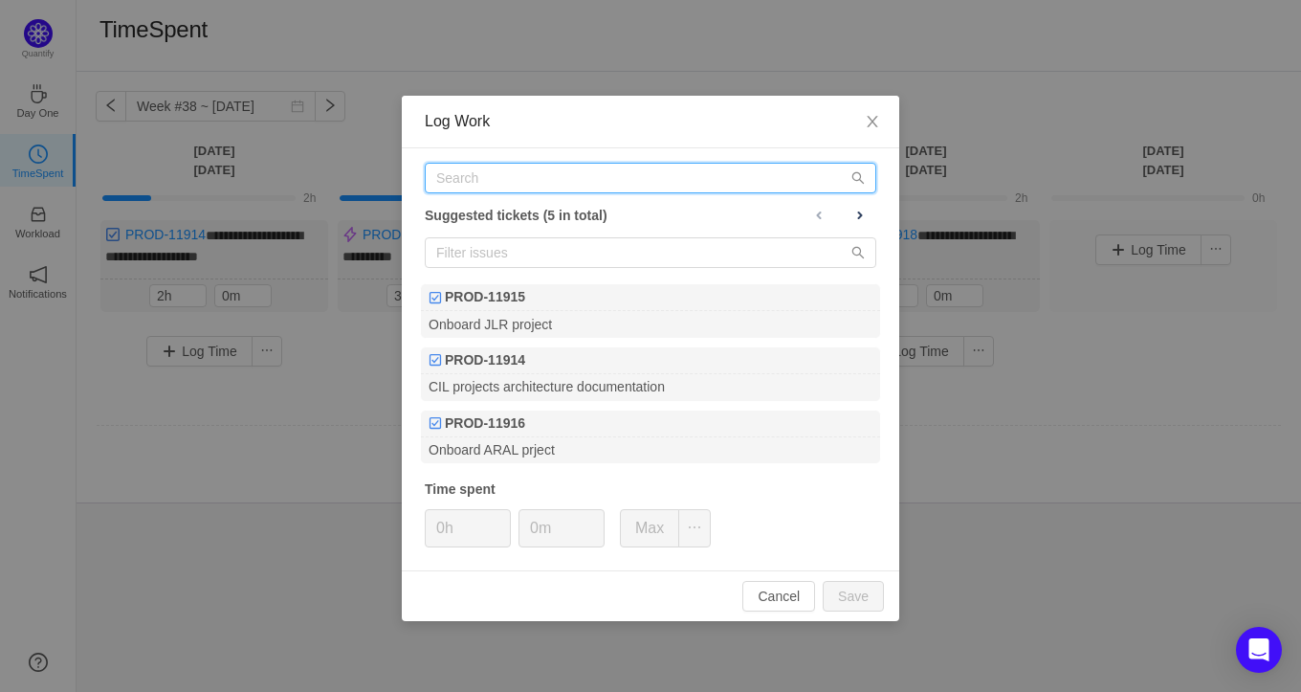
click at [561, 183] on input "text" at bounding box center [651, 178] width 452 height 31
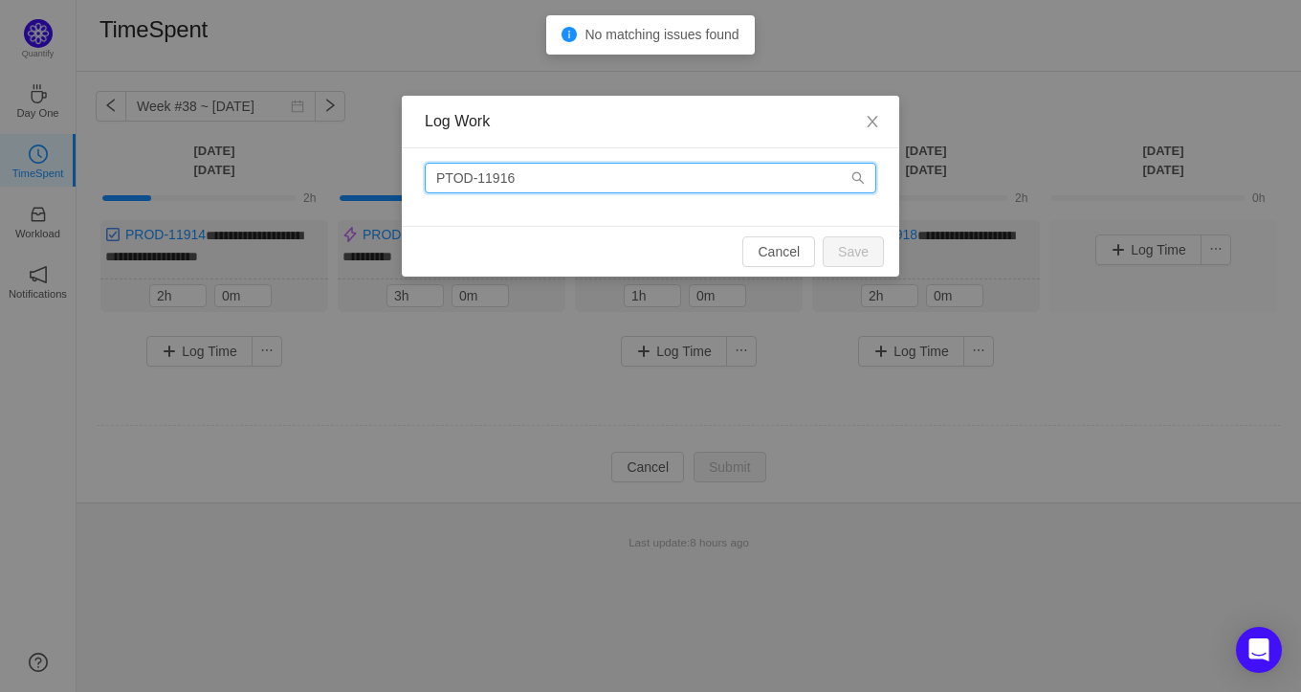
click at [460, 175] on input "PTOD-11916" at bounding box center [651, 178] width 452 height 31
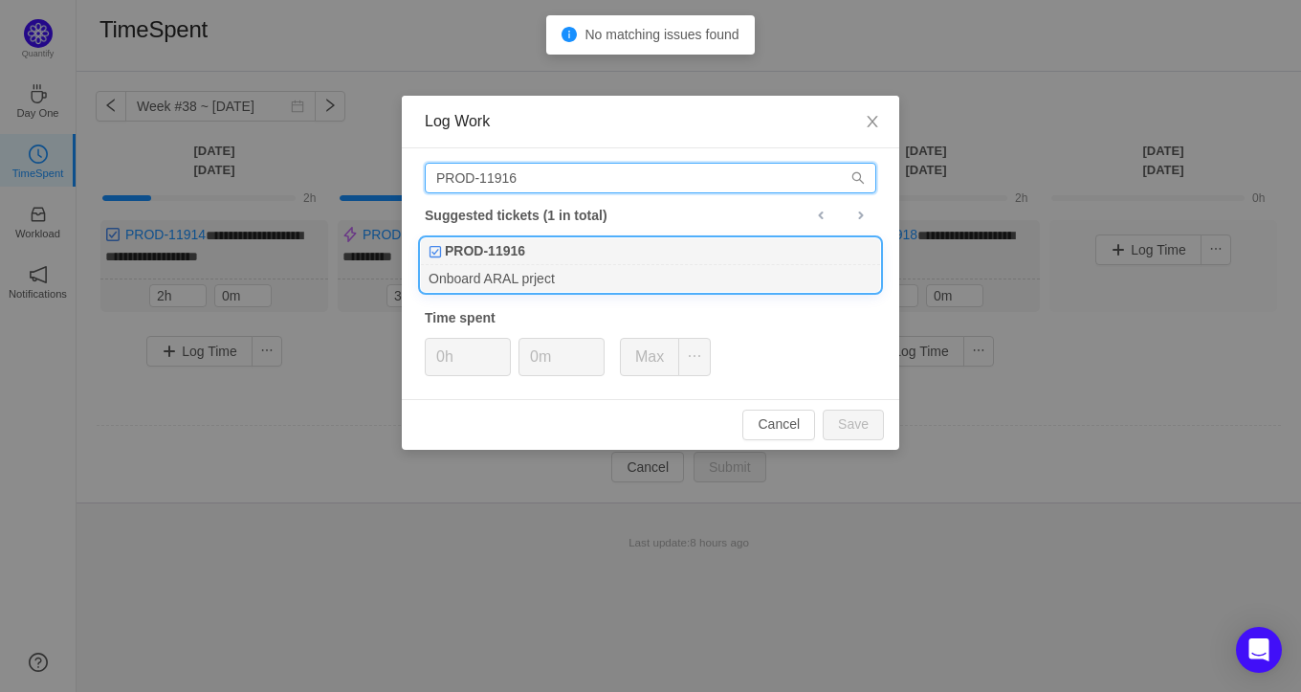
type input "PROD-11916"
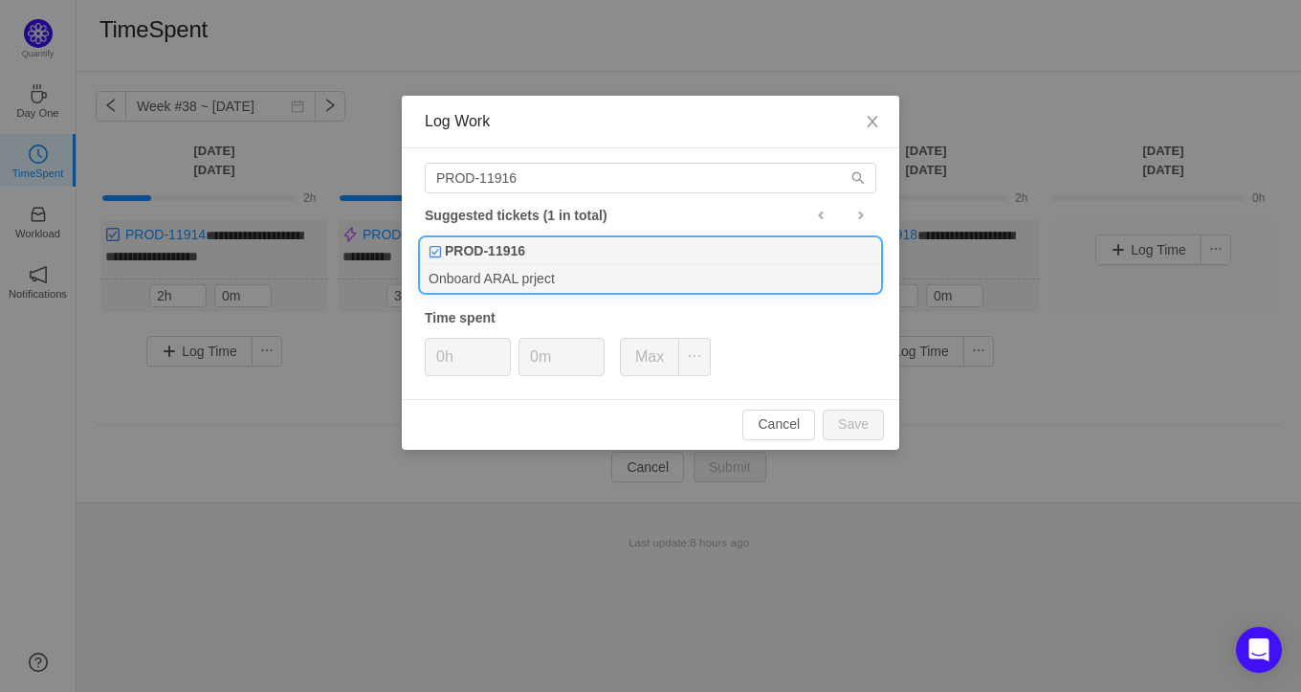
click at [547, 247] on div "PROD-11916" at bounding box center [650, 251] width 459 height 27
click at [874, 420] on button "Save" at bounding box center [853, 424] width 61 height 31
type input "0h"
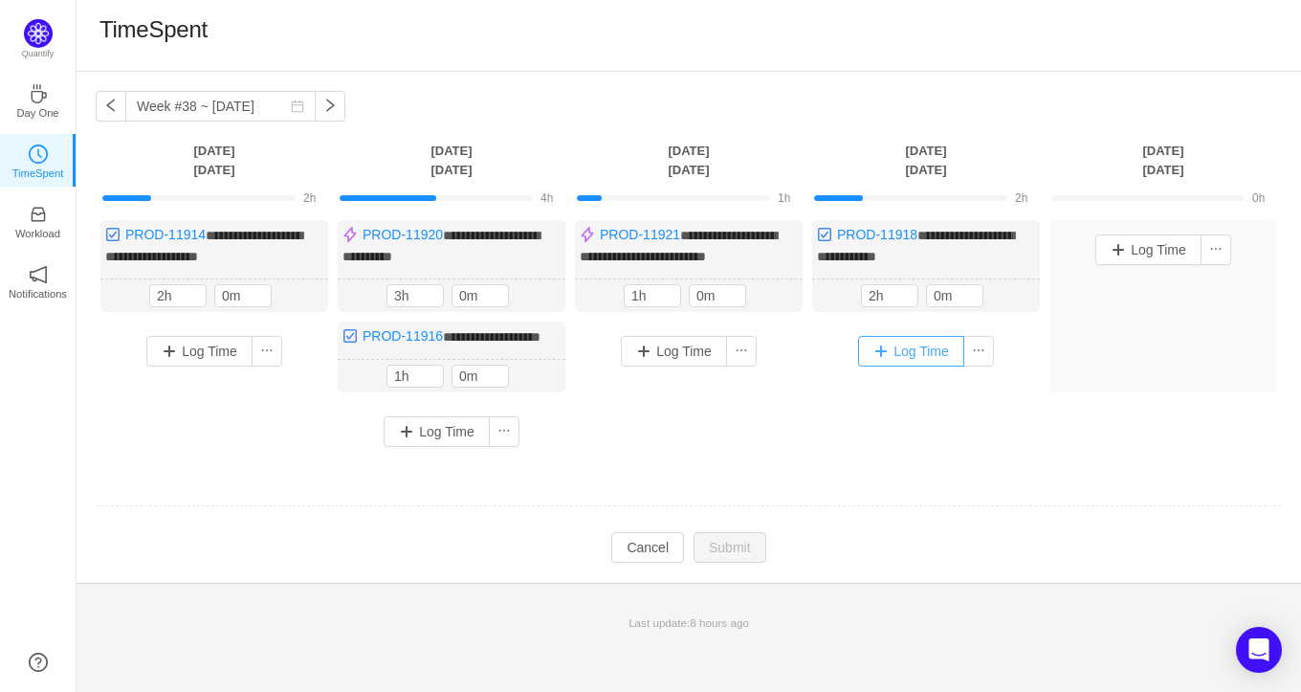
click at [902, 347] on button "Log Time" at bounding box center [911, 351] width 106 height 31
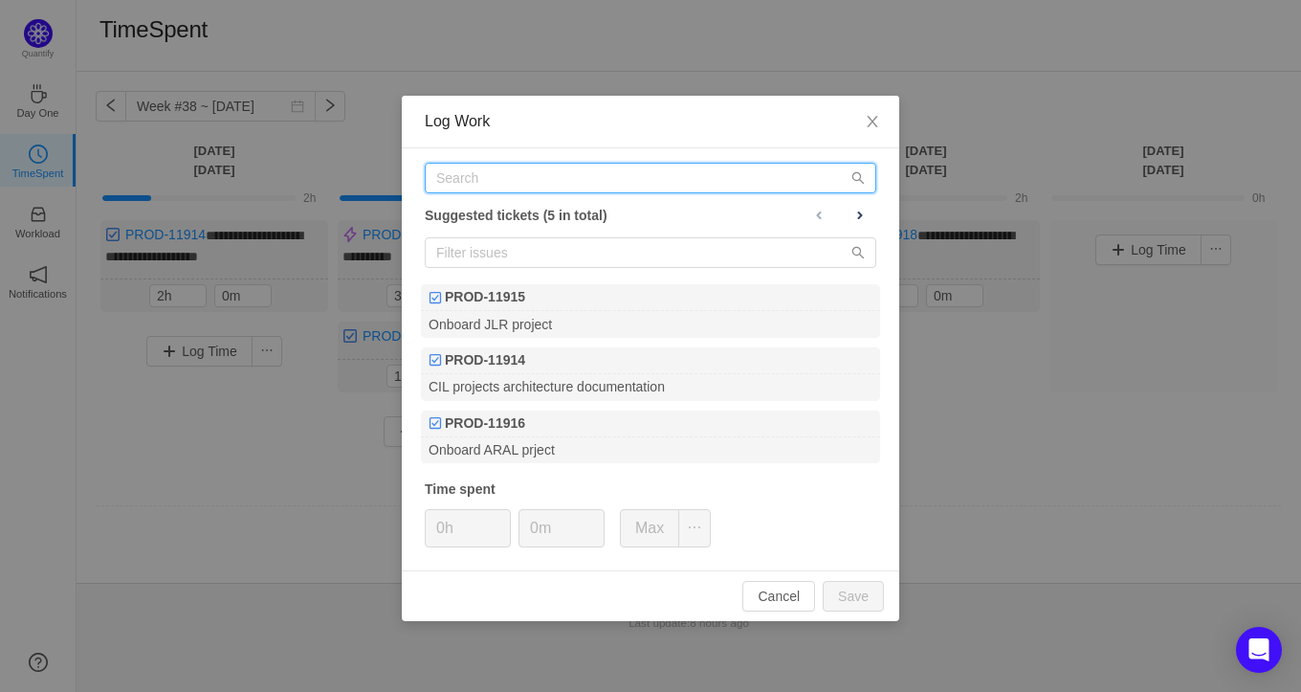
click at [525, 171] on input "text" at bounding box center [651, 178] width 452 height 31
paste input "[URL][DOMAIN_NAME]"
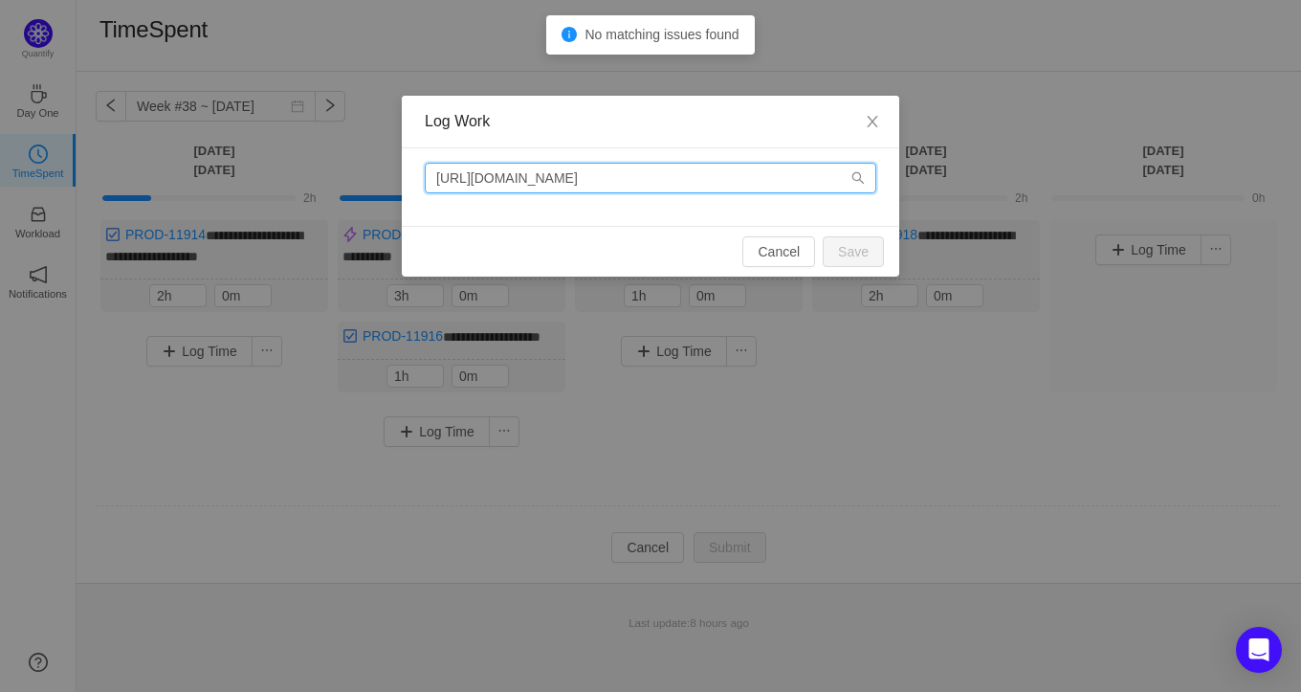
drag, startPoint x: 674, startPoint y: 175, endPoint x: 449, endPoint y: 160, distance: 225.3
click at [449, 160] on div "[URL][DOMAIN_NAME]" at bounding box center [650, 186] width 497 height 77
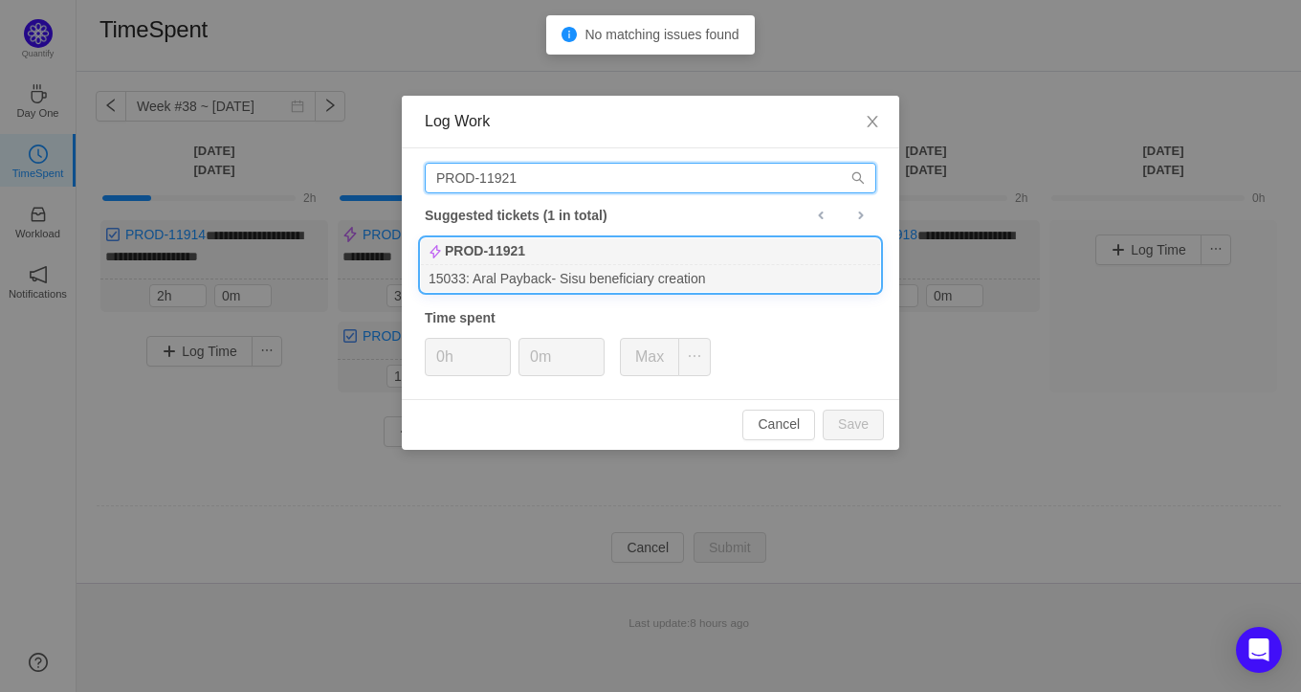
type input "PROD-11921"
click at [599, 259] on div "PROD-11921" at bounding box center [650, 251] width 459 height 27
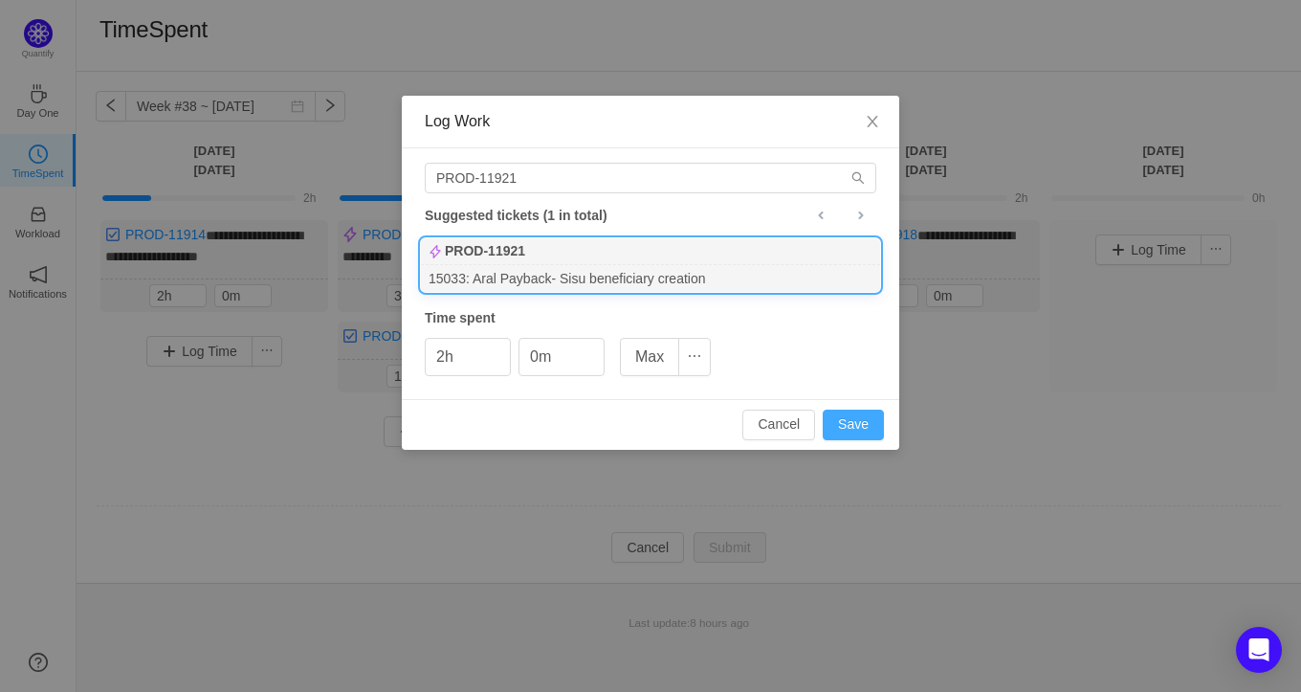
click at [859, 426] on button "Save" at bounding box center [853, 424] width 61 height 31
type input "0h"
